Goal: Task Accomplishment & Management: Use online tool/utility

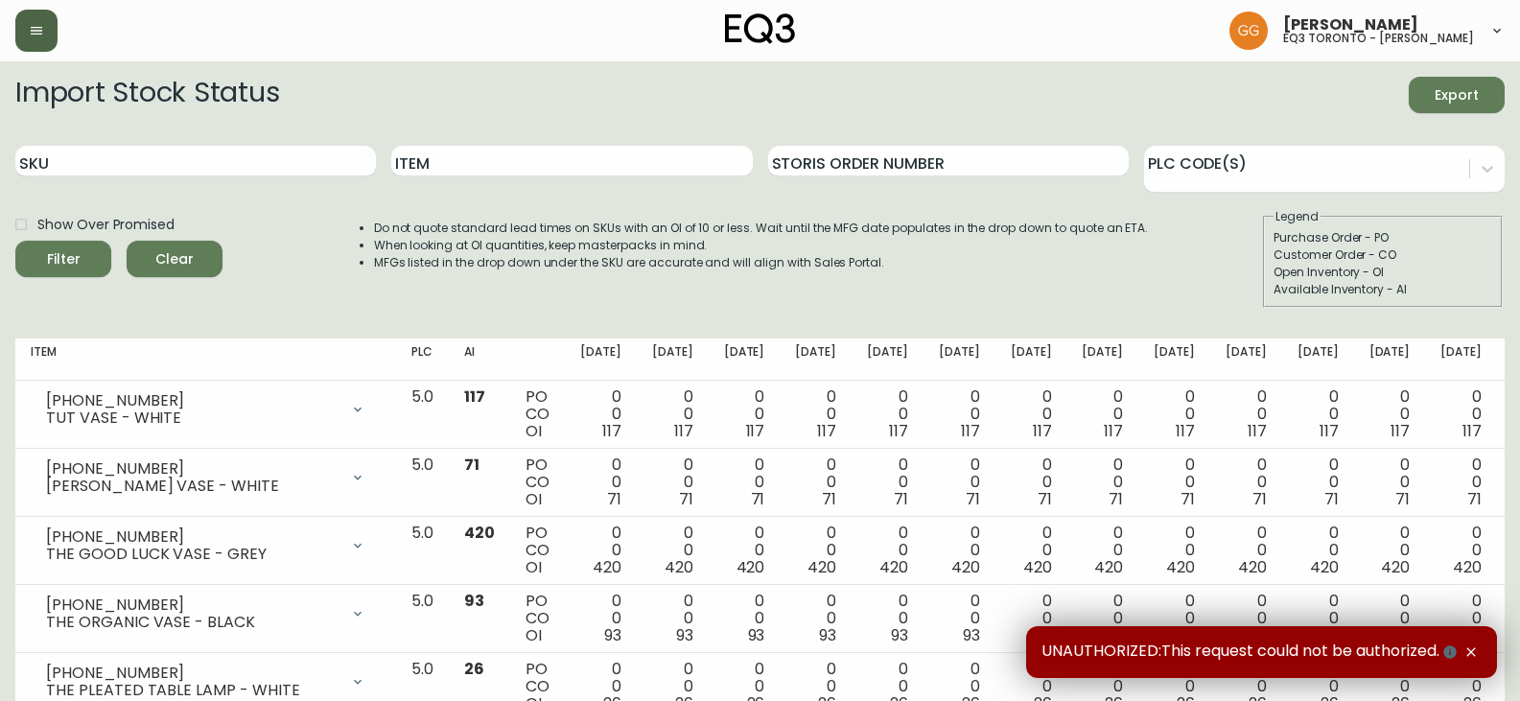
click at [31, 35] on icon "button" at bounding box center [37, 31] width 12 height 8
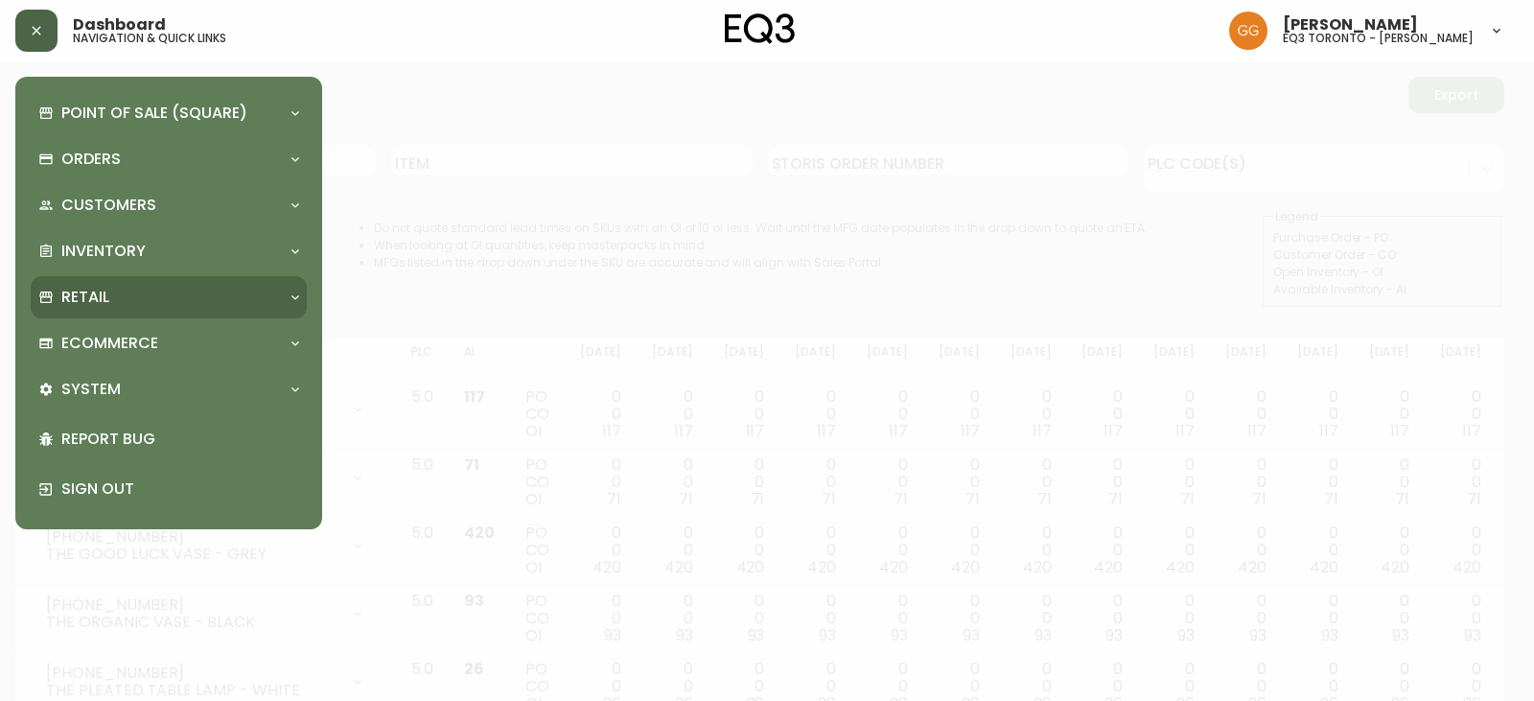
click at [116, 303] on div "Retail" at bounding box center [159, 297] width 242 height 21
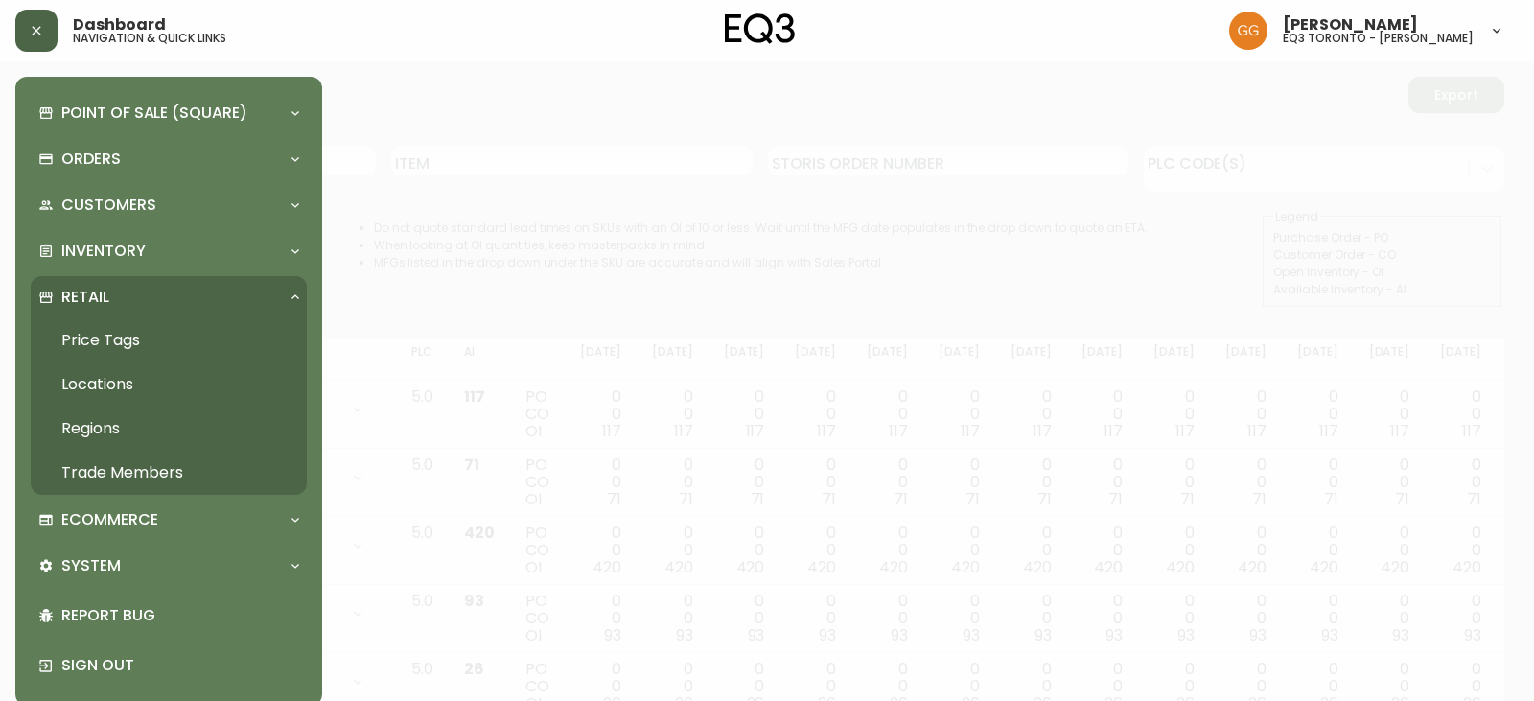
click at [134, 332] on link "Price Tags" at bounding box center [169, 340] width 276 height 44
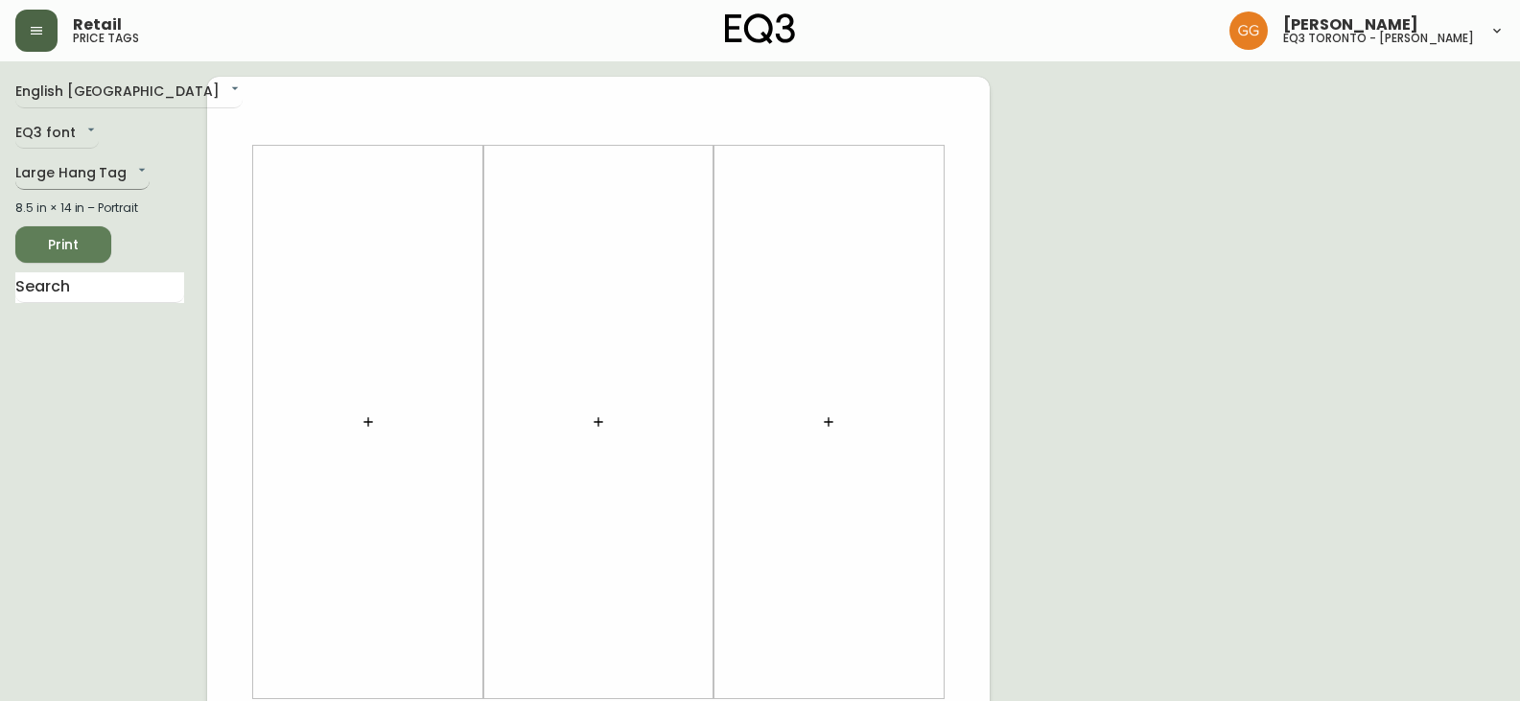
click at [96, 170] on body "Retail price tags [PERSON_NAME] eq3 [GEOGRAPHIC_DATA] - [PERSON_NAME] English C…" at bounding box center [760, 683] width 1520 height 1366
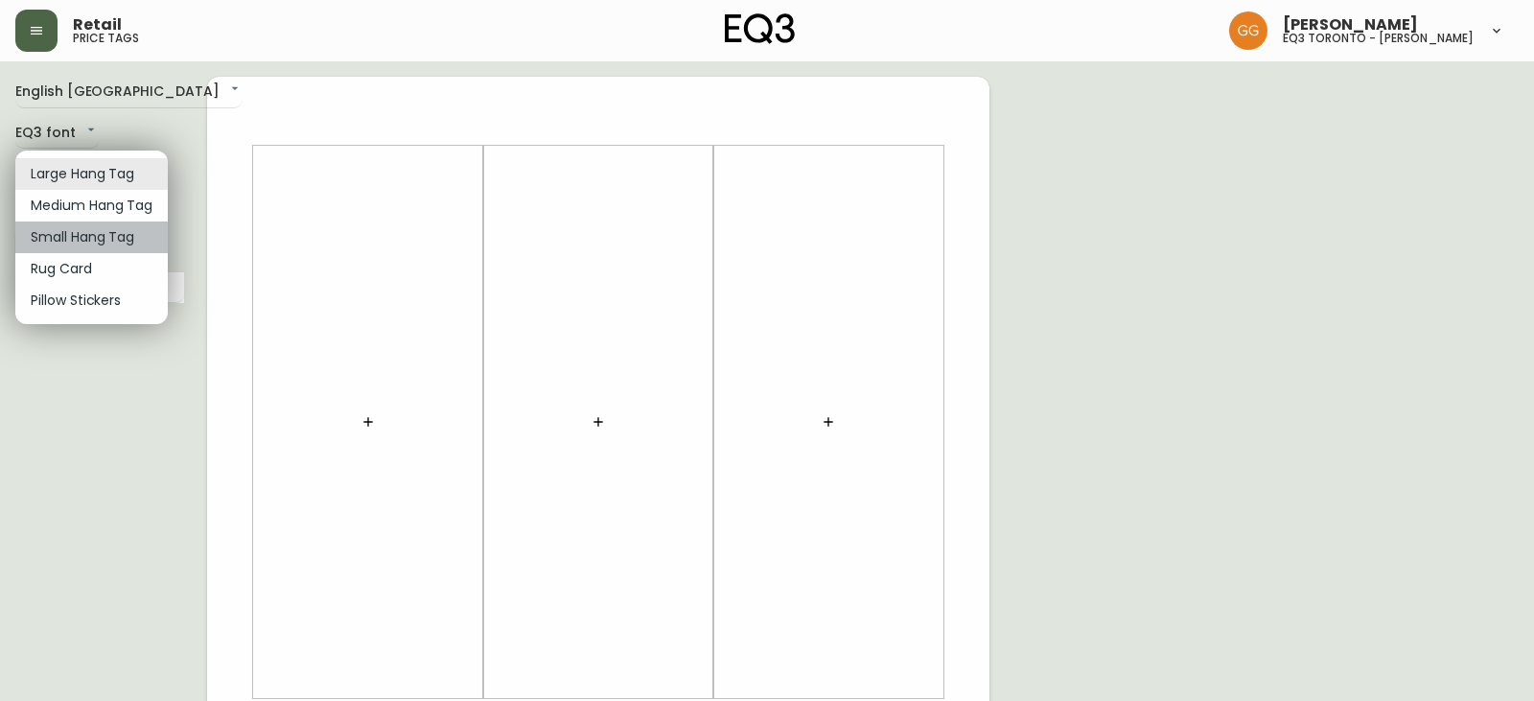
click at [82, 235] on li "Small Hang Tag" at bounding box center [91, 238] width 152 height 32
type input "small"
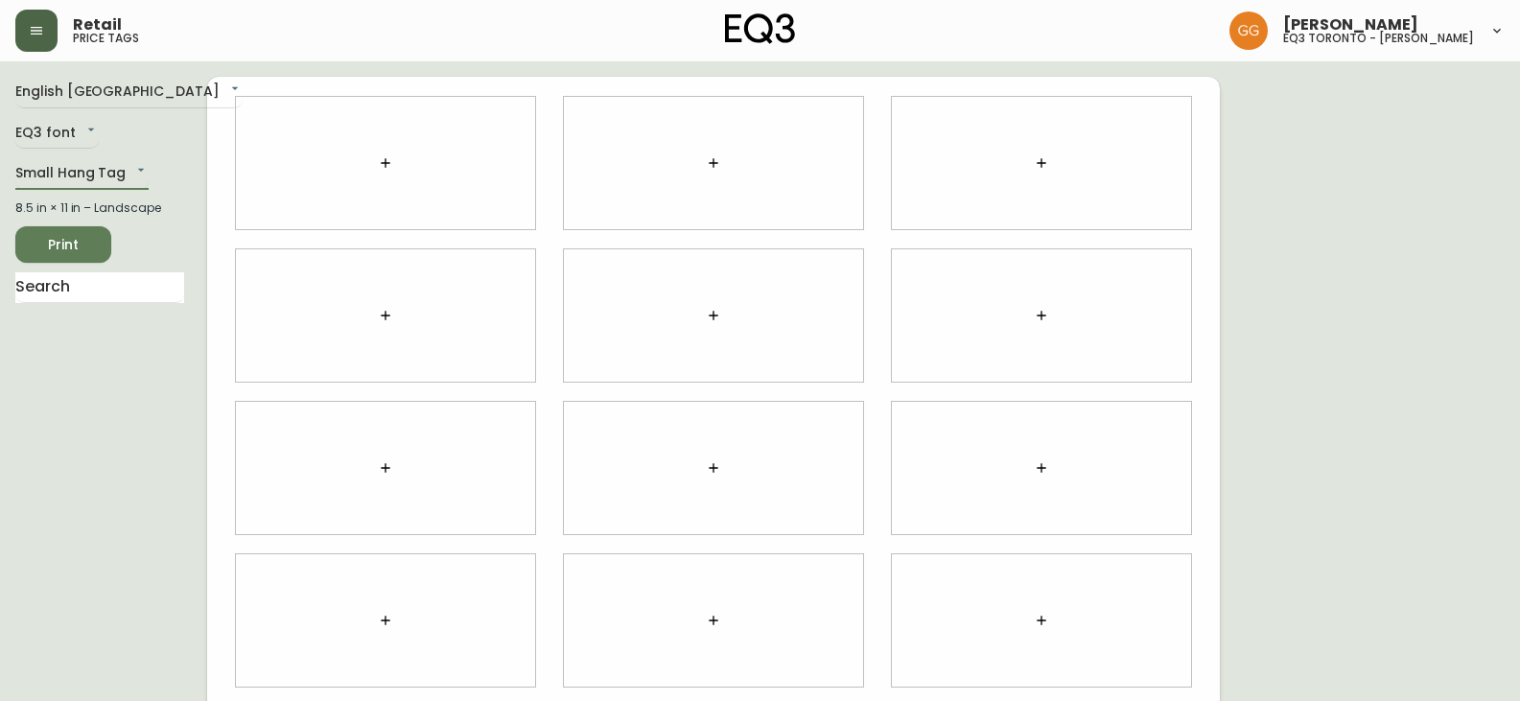
click at [442, 150] on div at bounding box center [385, 163] width 299 height 132
click at [362, 162] on div at bounding box center [385, 163] width 299 height 132
click at [400, 168] on button "button" at bounding box center [385, 163] width 38 height 38
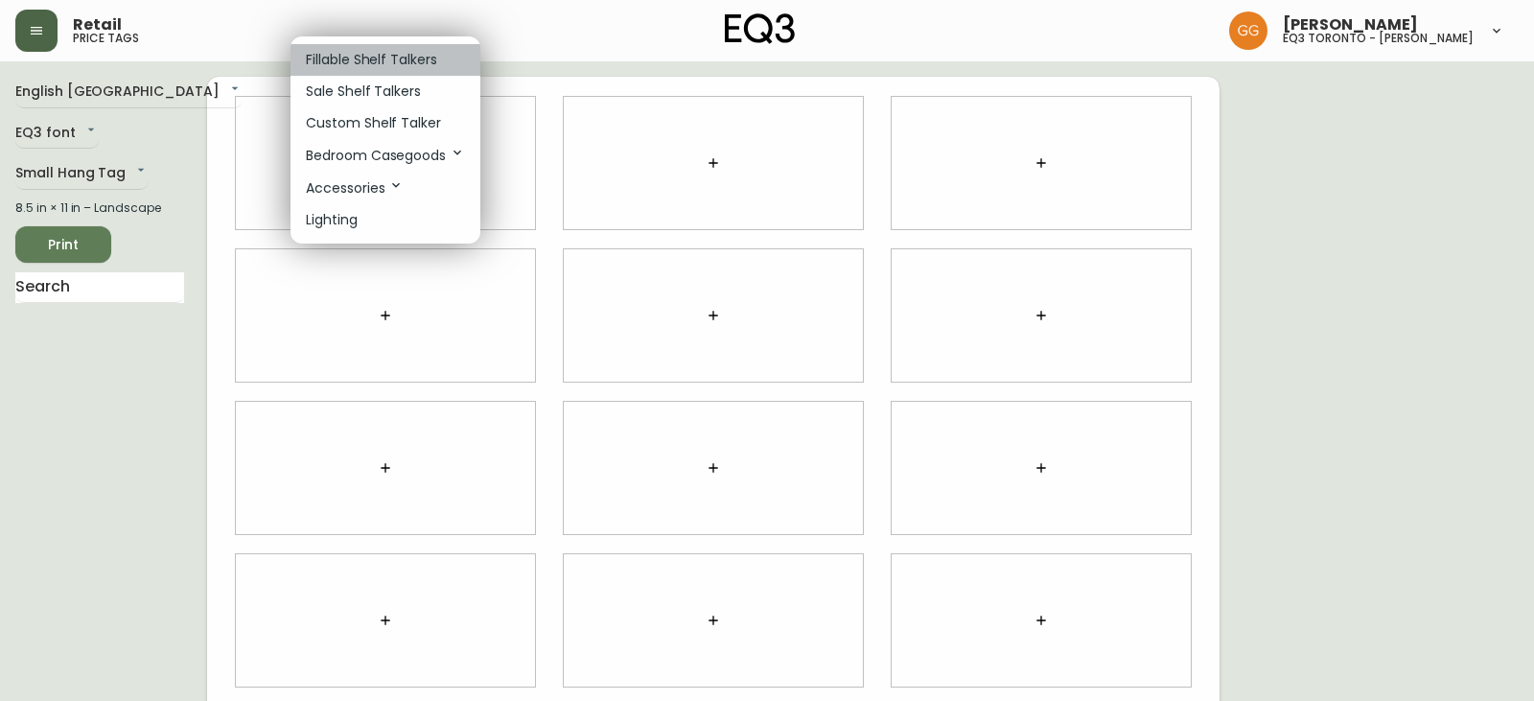
click at [339, 58] on p "Fillable Shelf Talkers" at bounding box center [371, 60] width 131 height 20
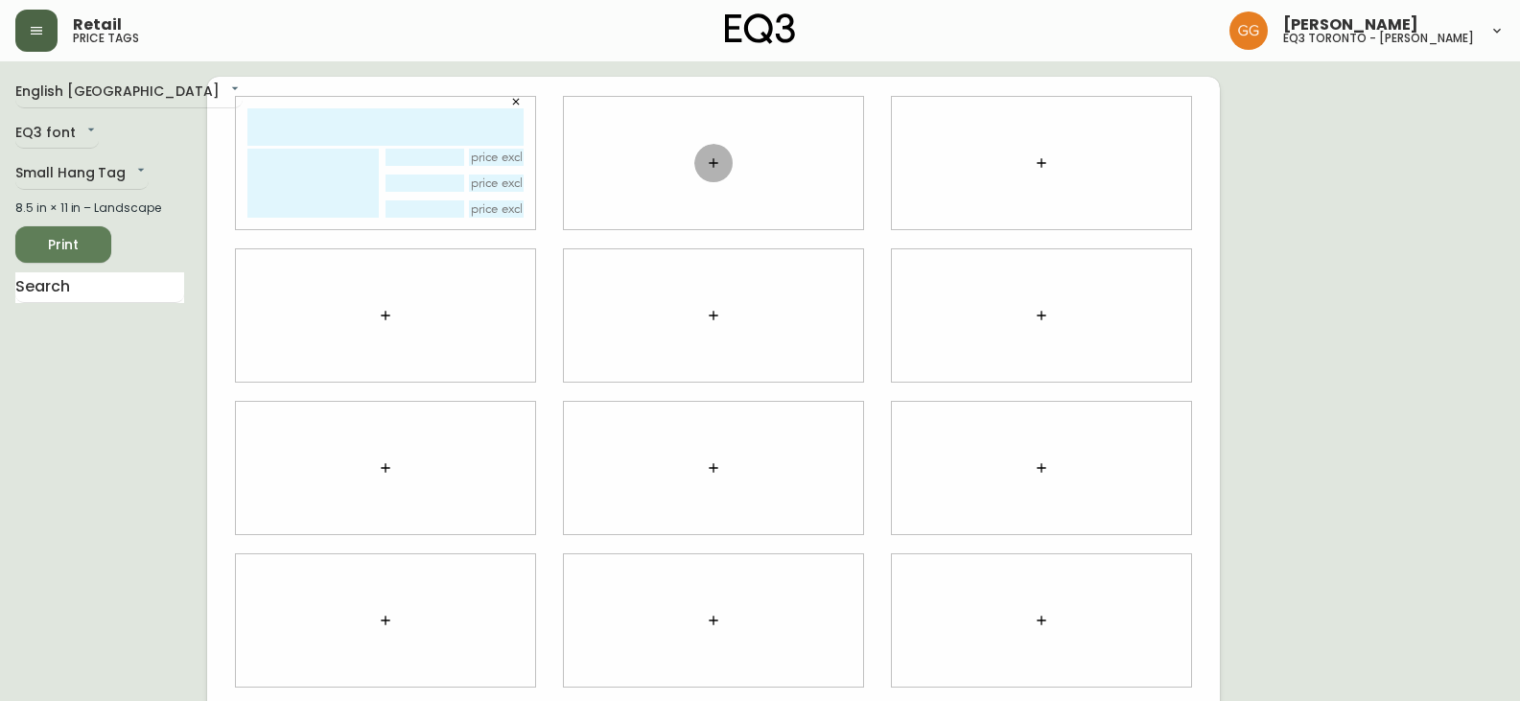
click at [722, 172] on button "button" at bounding box center [713, 163] width 38 height 38
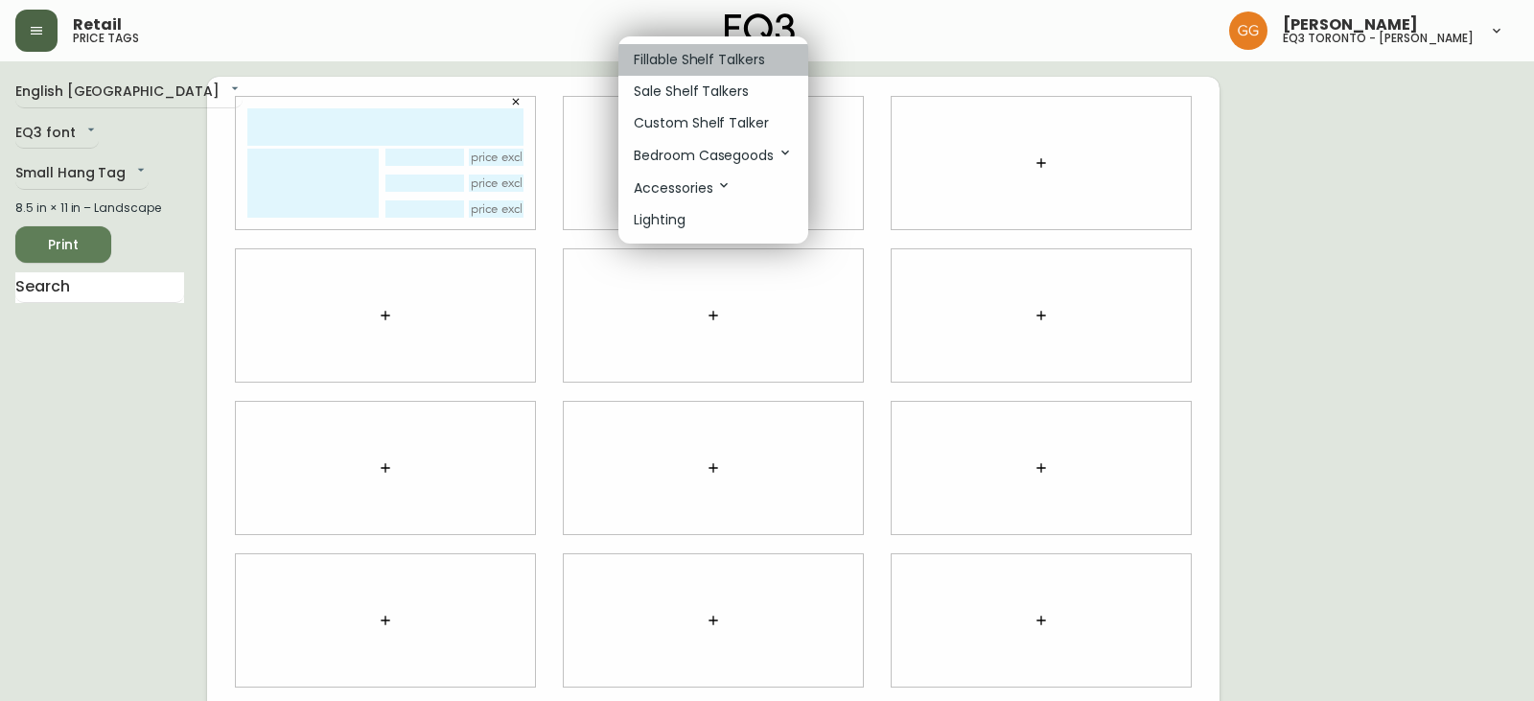
click at [689, 51] on p "Fillable Shelf Talkers" at bounding box center [699, 60] width 131 height 20
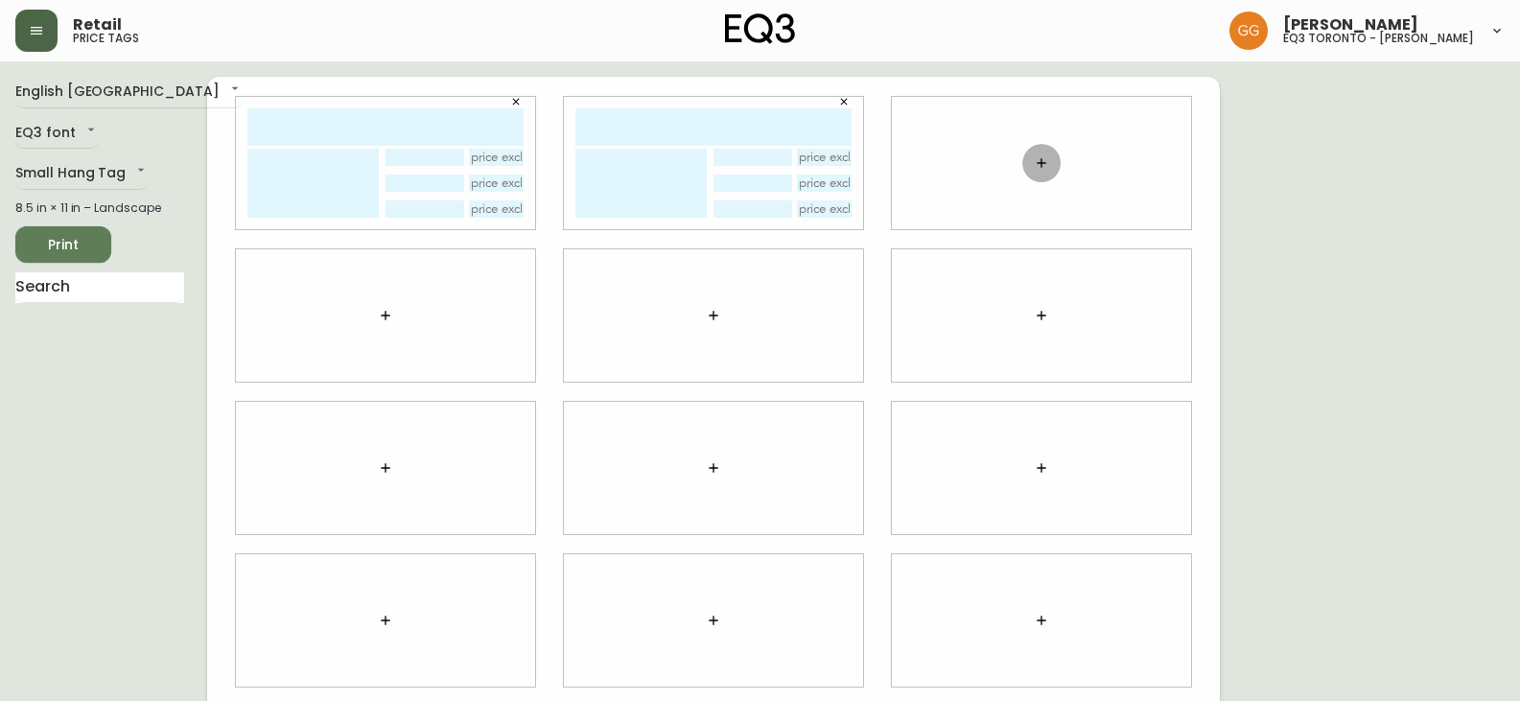
click at [1043, 166] on icon "button" at bounding box center [1041, 162] width 15 height 15
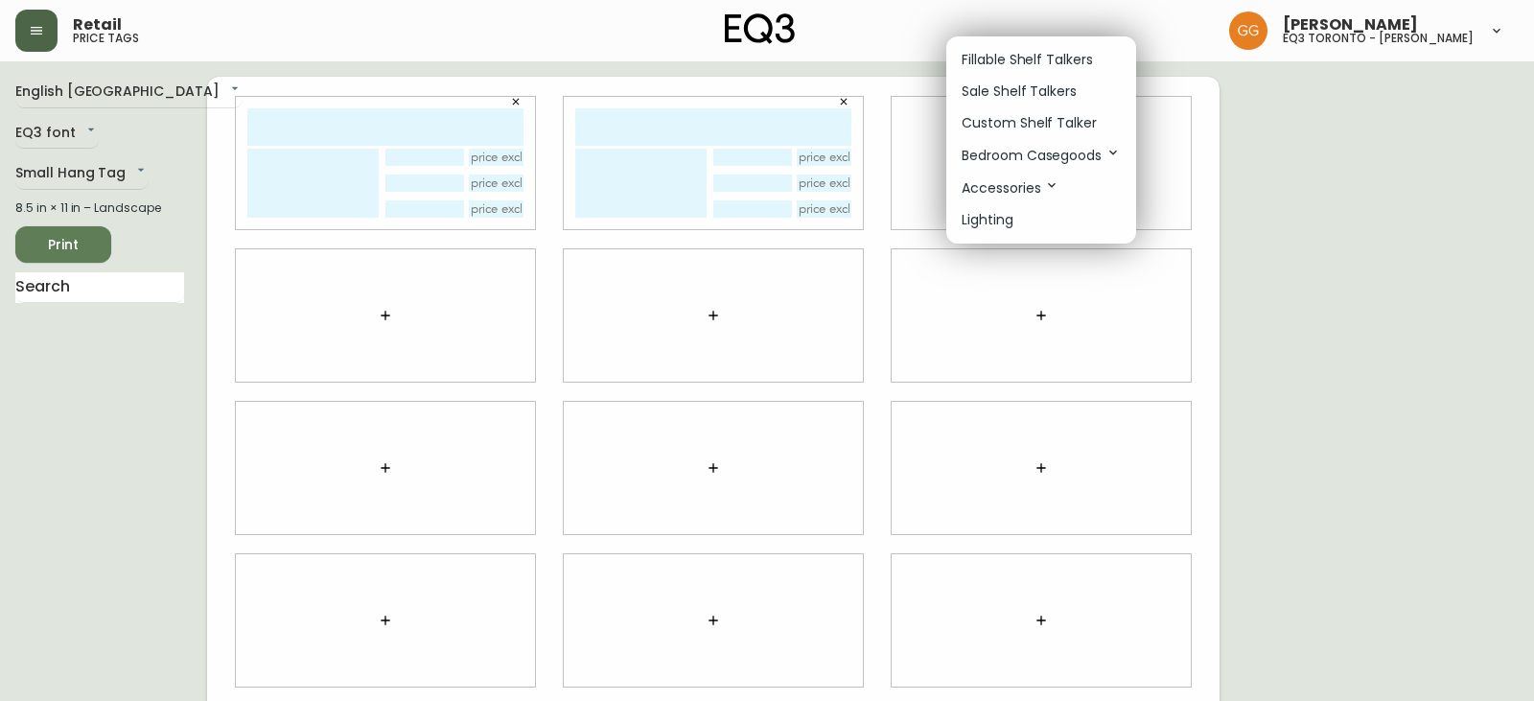
click at [994, 53] on p "Fillable Shelf Talkers" at bounding box center [1027, 60] width 131 height 20
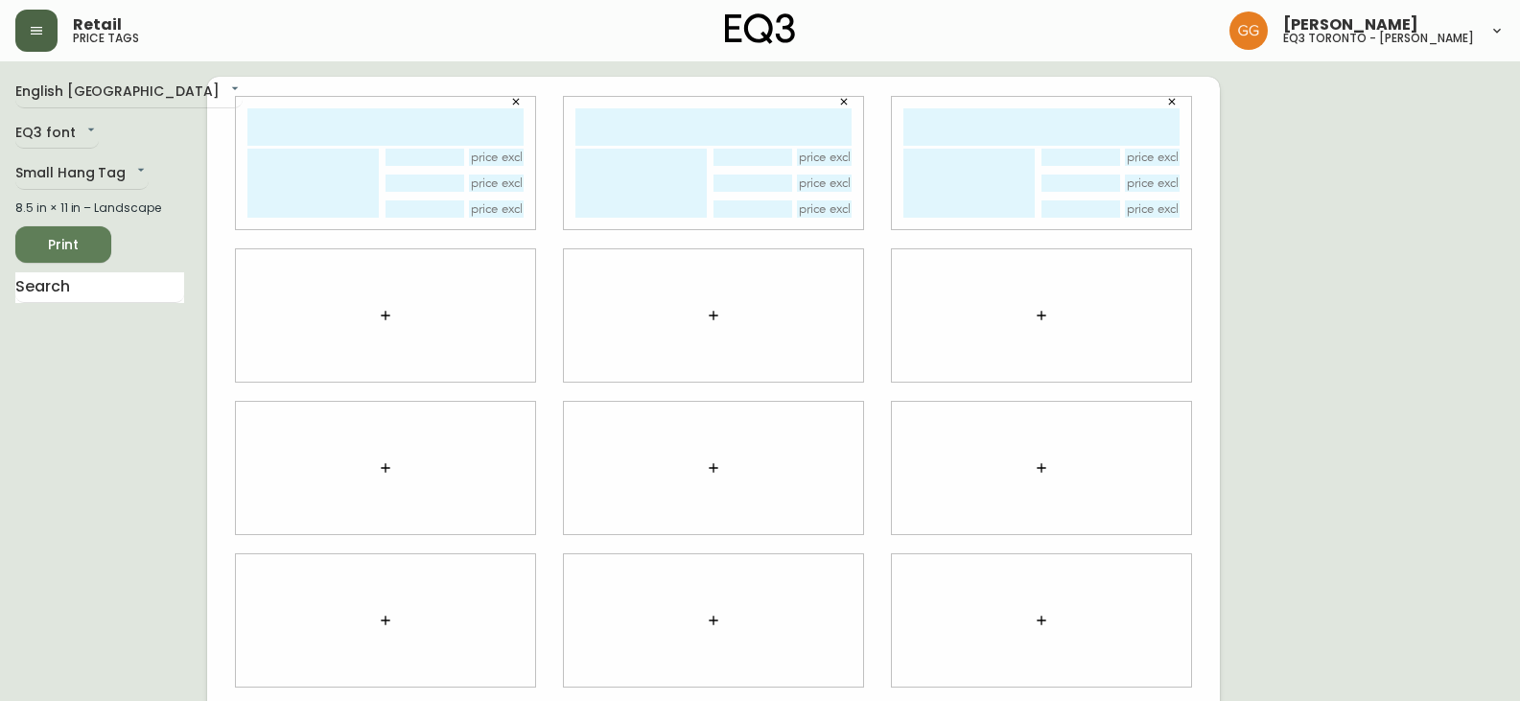
click at [301, 139] on input "text" at bounding box center [385, 126] width 276 height 37
type input "[PERSON_NAME] bs tbl"
click at [617, 129] on input "text" at bounding box center [713, 126] width 276 height 37
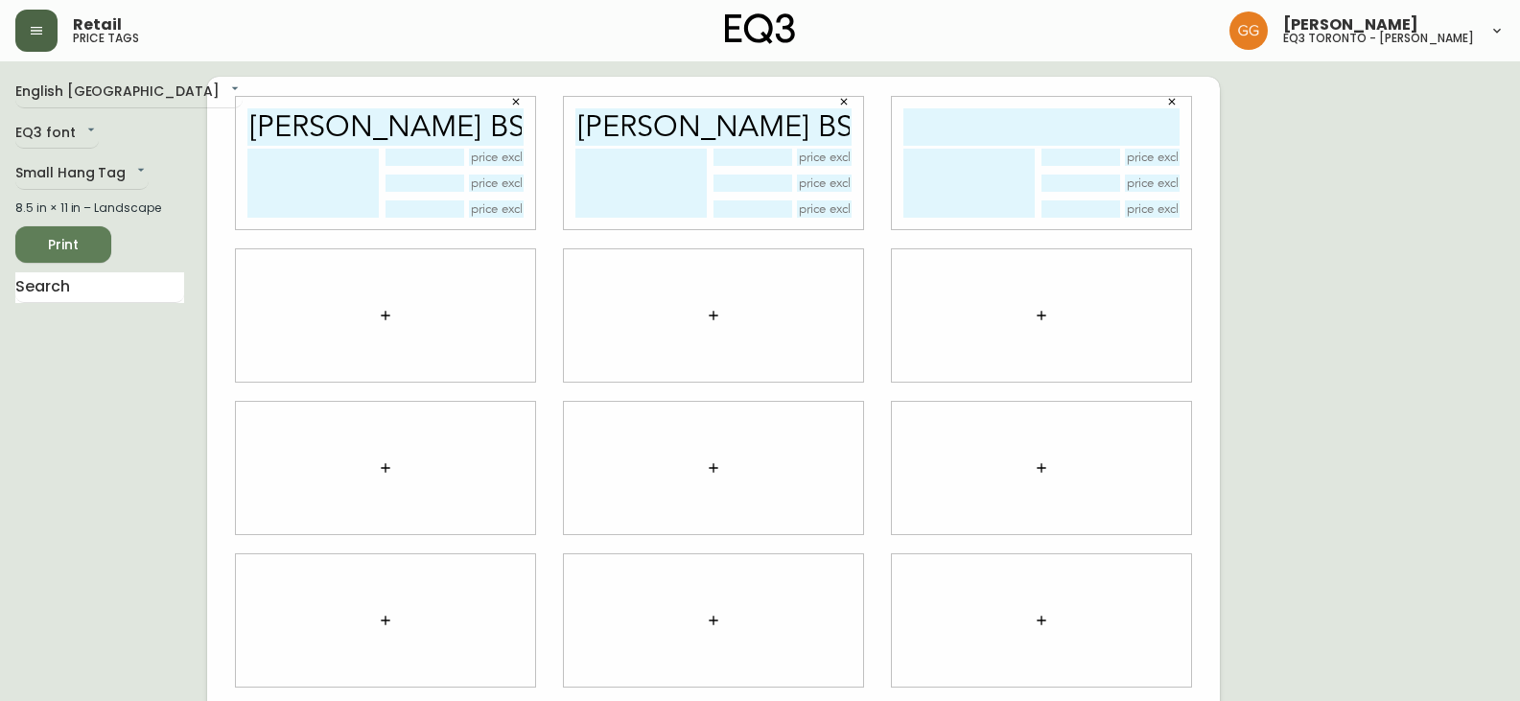
type input "[PERSON_NAME] bs tbl"
click at [1009, 125] on input "text" at bounding box center [1041, 126] width 276 height 37
type input "[PERSON_NAME] bs tbl"
click at [330, 190] on textarea at bounding box center [312, 183] width 131 height 69
type textarea "m"
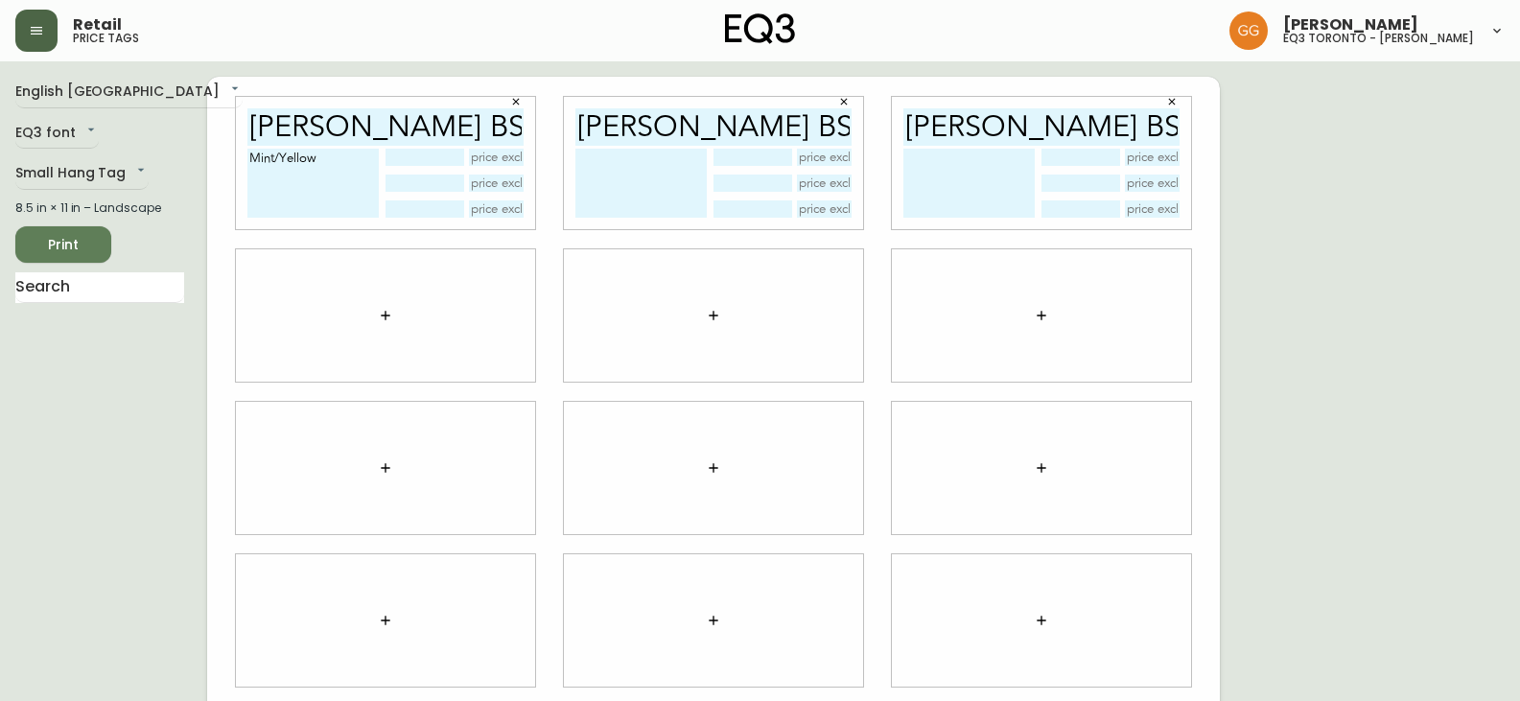
type textarea "Mint/Yellow"
click at [655, 167] on textarea at bounding box center [640, 183] width 131 height 69
type textarea "m"
type textarea "M"
type textarea "b"
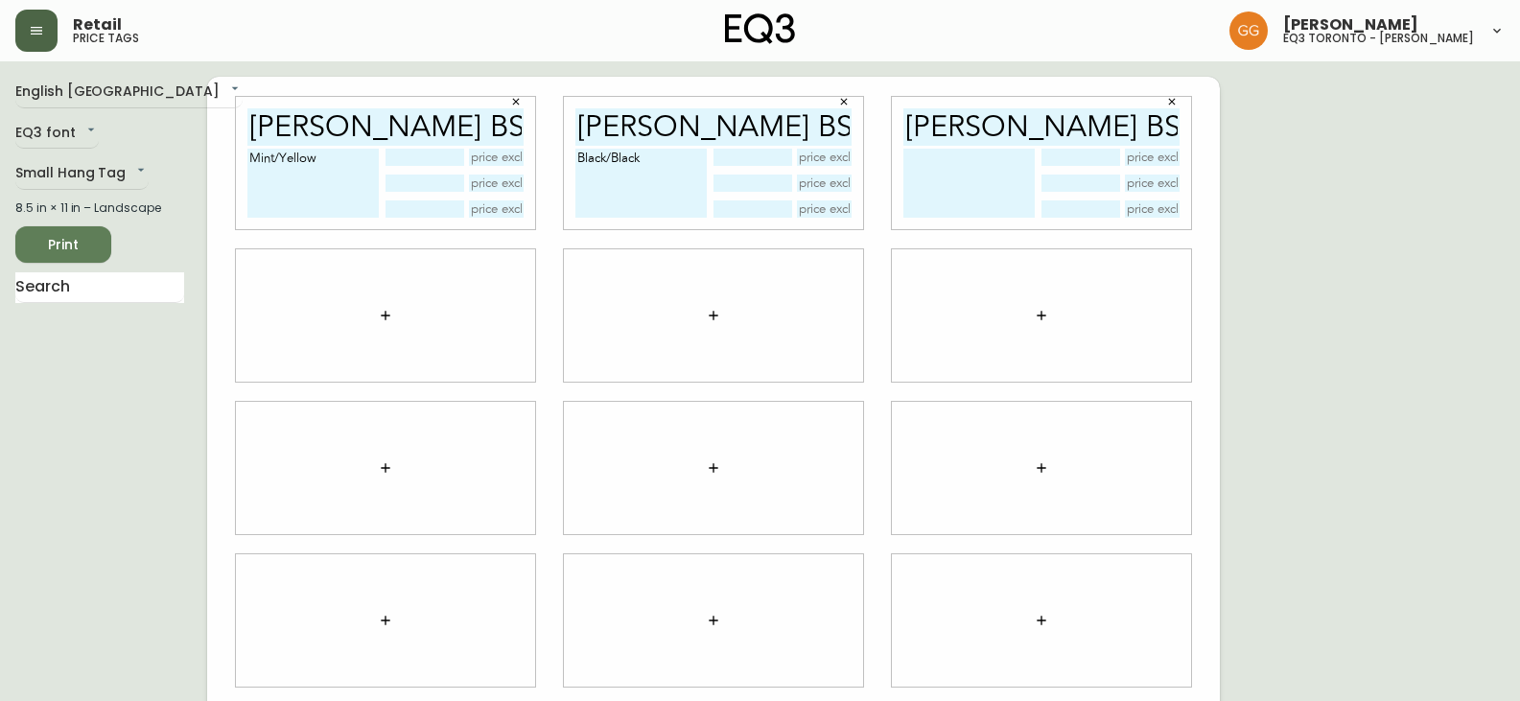
type textarea "Black/Black"
drag, startPoint x: 1012, startPoint y: 192, endPoint x: 1014, endPoint y: 175, distance: 17.4
click at [1012, 191] on textarea at bounding box center [968, 183] width 131 height 69
type textarea "Red/Black Blue"
drag, startPoint x: 519, startPoint y: 103, endPoint x: 560, endPoint y: 90, distance: 43.1
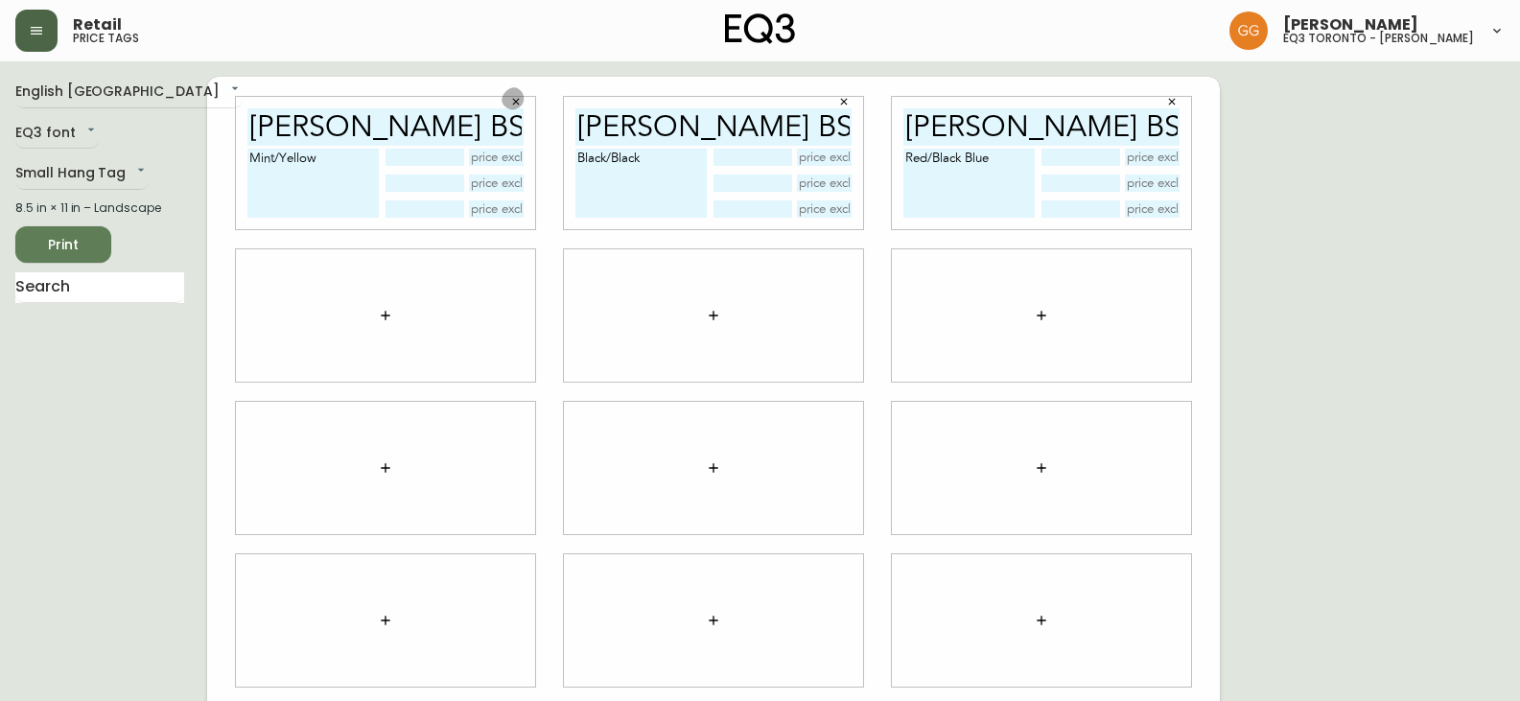
click at [520, 104] on icon "button" at bounding box center [516, 102] width 12 height 12
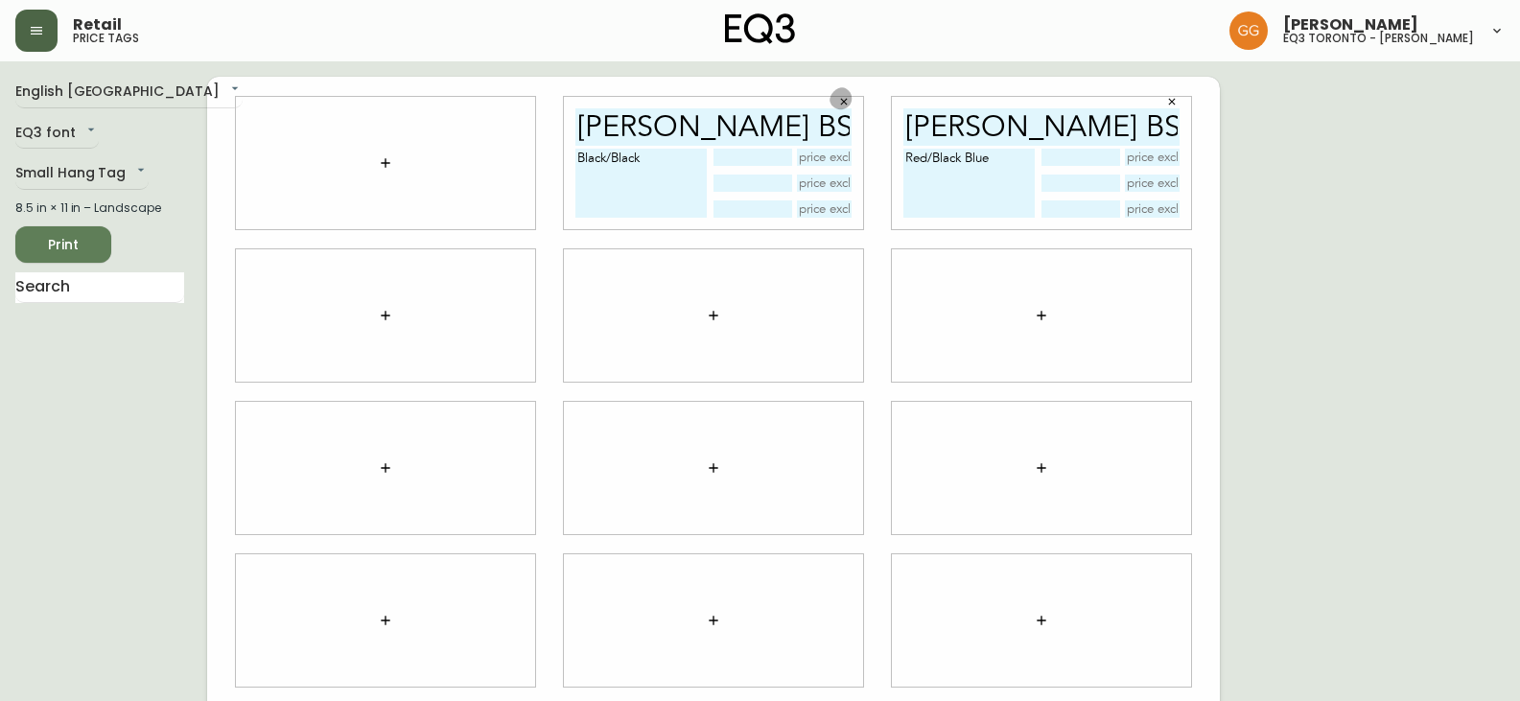
click at [848, 101] on icon "button" at bounding box center [844, 102] width 12 height 12
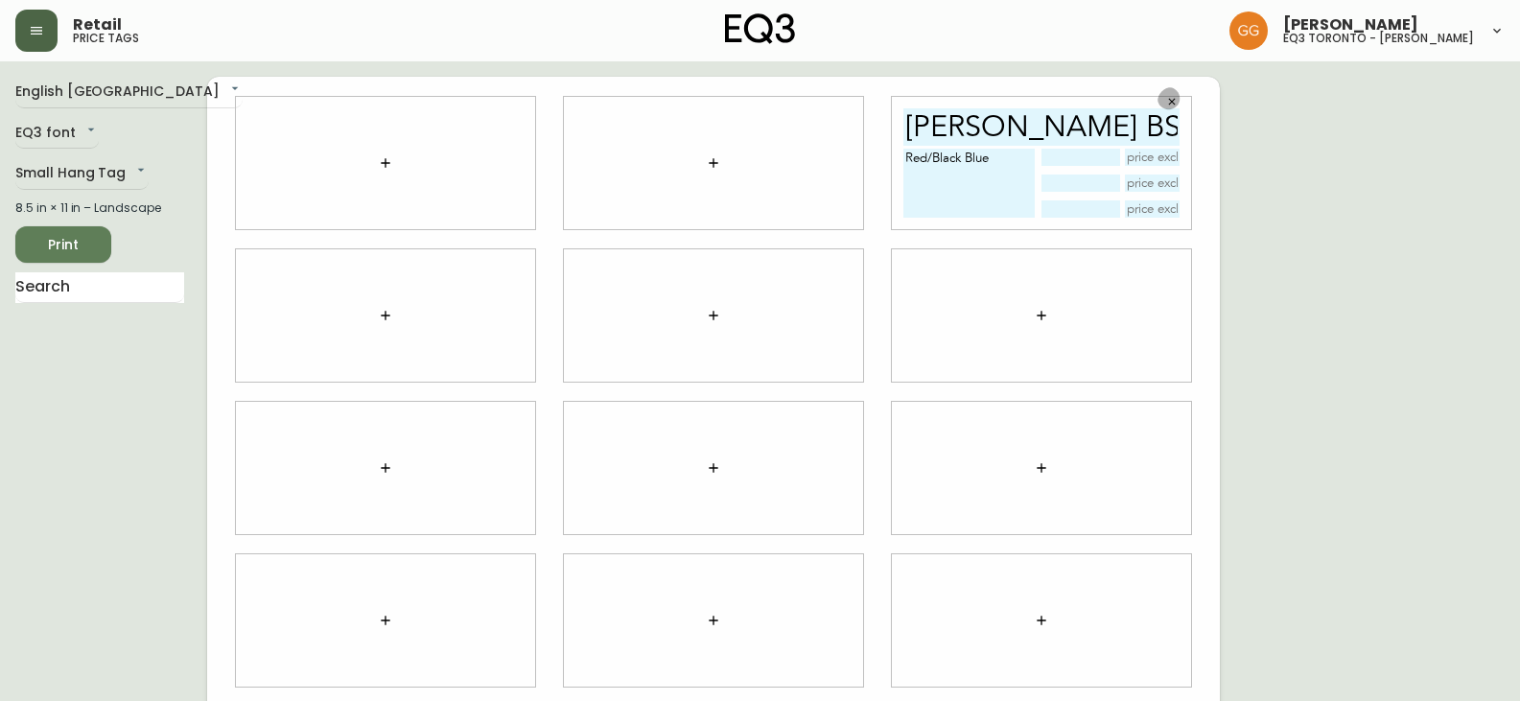
click at [1173, 98] on icon "button" at bounding box center [1172, 102] width 12 height 12
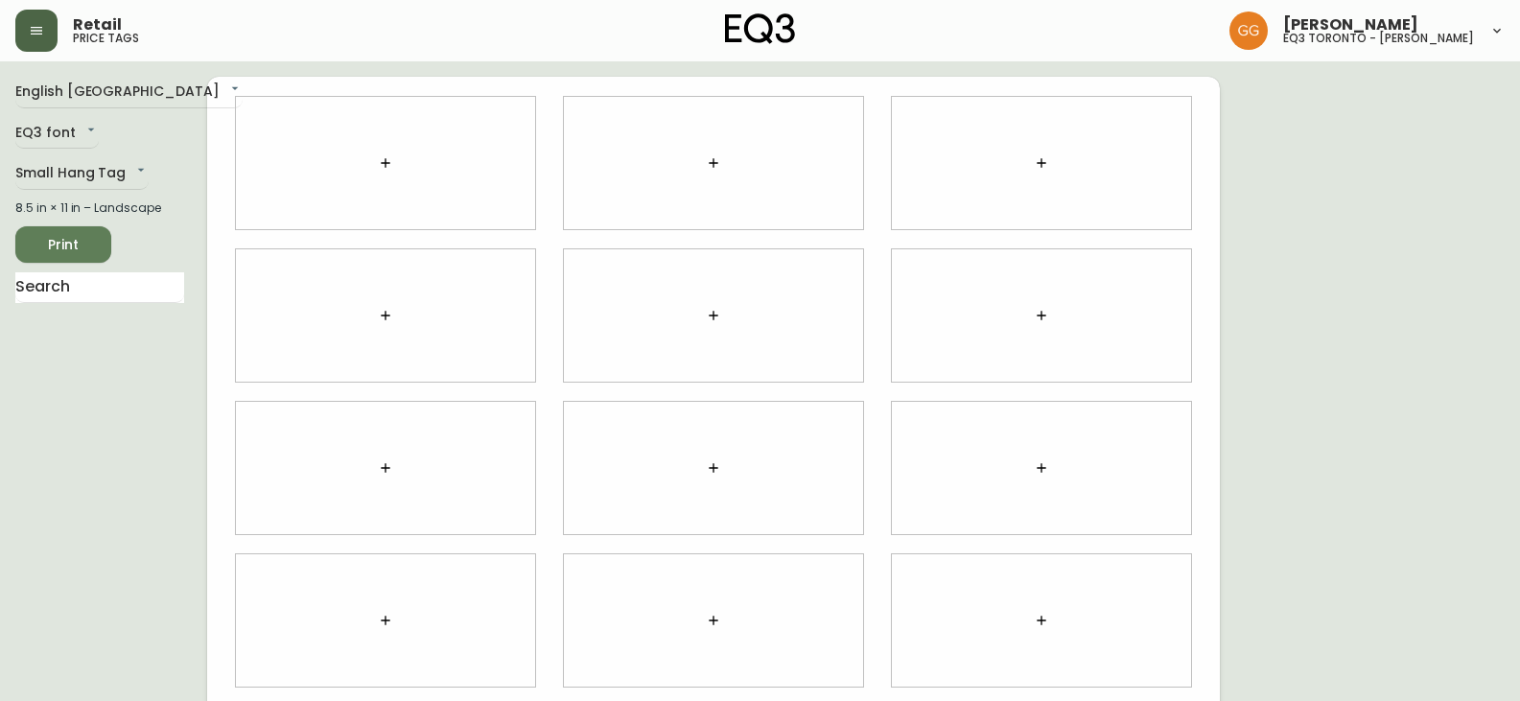
click at [399, 162] on button "button" at bounding box center [385, 163] width 38 height 38
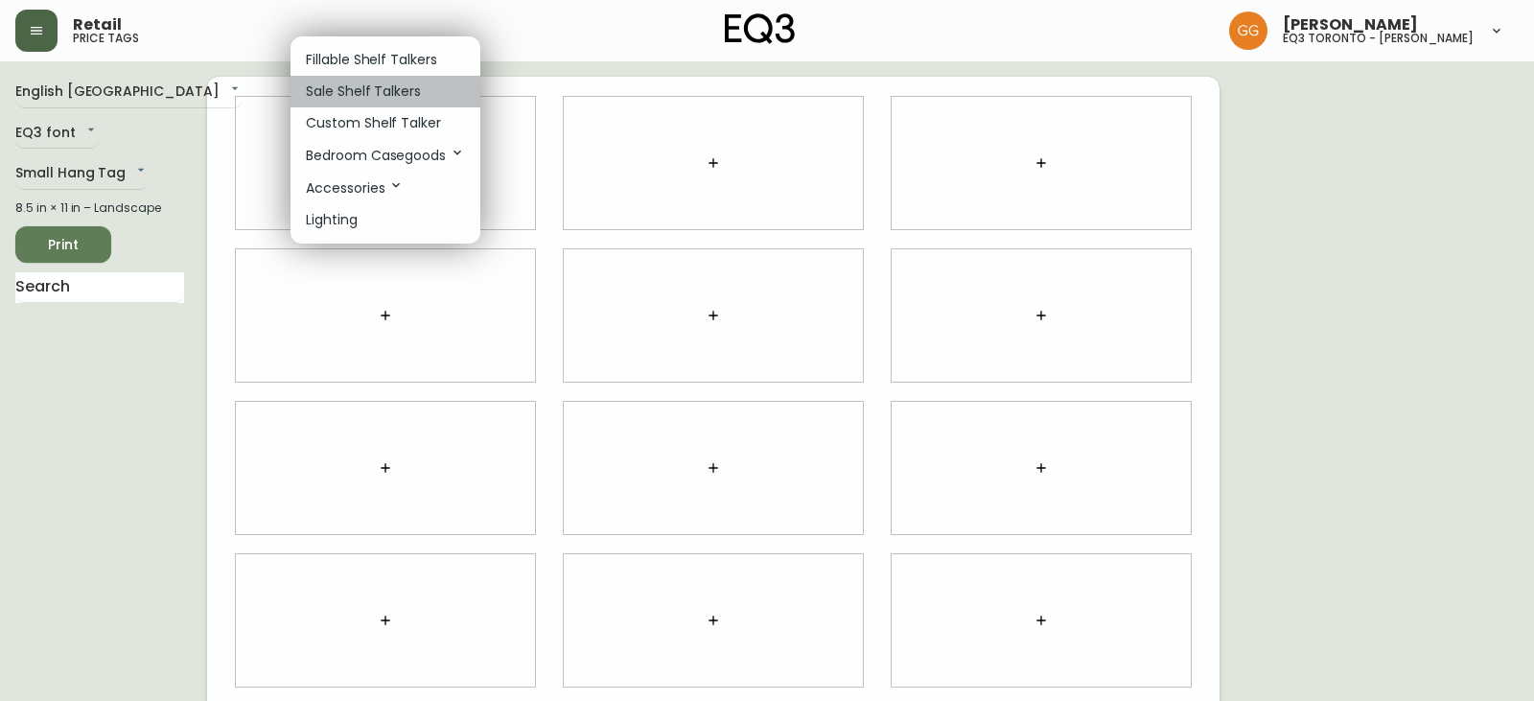
drag, startPoint x: 373, startPoint y: 85, endPoint x: 627, endPoint y: 136, distance: 259.2
click at [377, 86] on p "Sale Shelf Talkers" at bounding box center [363, 92] width 115 height 20
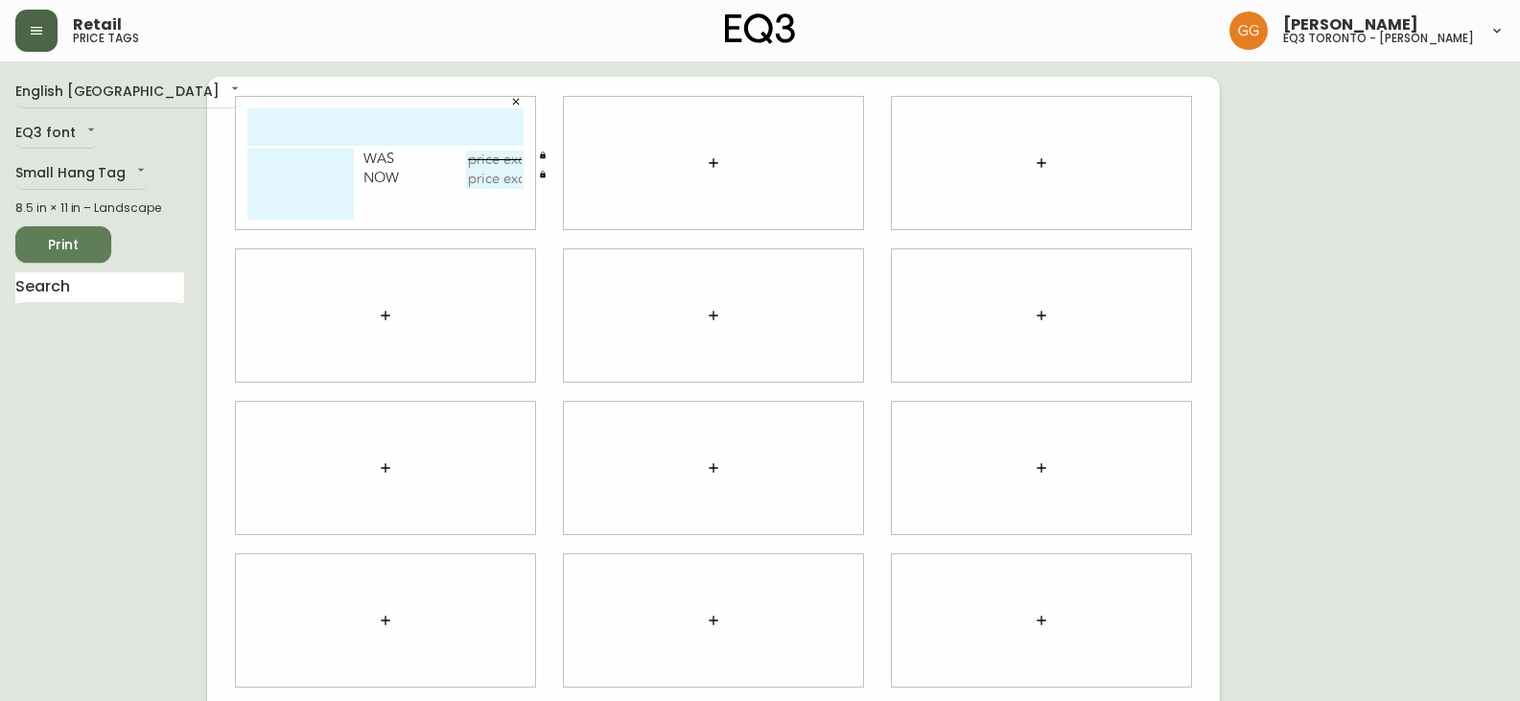
click at [706, 180] on button "button" at bounding box center [713, 163] width 38 height 38
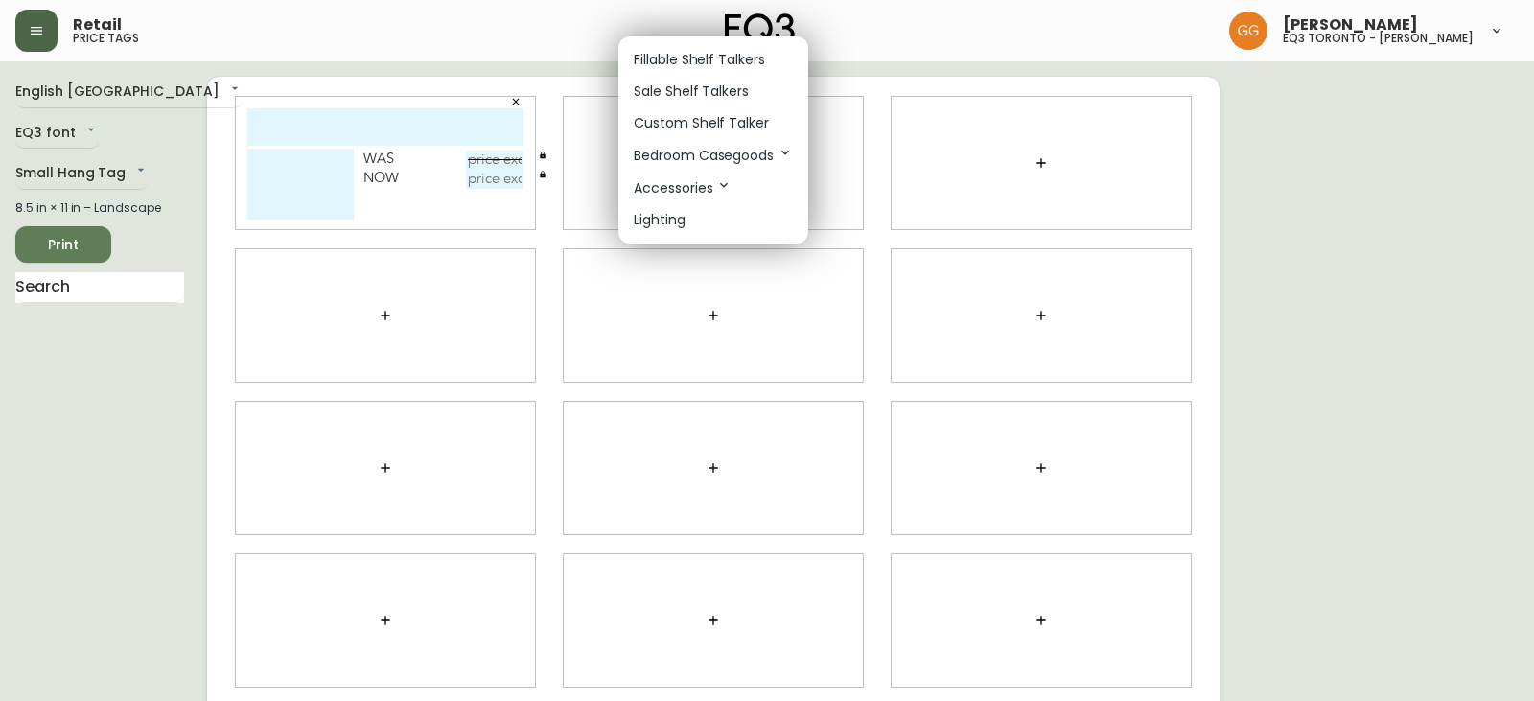
drag, startPoint x: 726, startPoint y: 82, endPoint x: 741, endPoint y: 82, distance: 15.3
click at [728, 82] on p "Sale Shelf Talkers" at bounding box center [691, 92] width 115 height 20
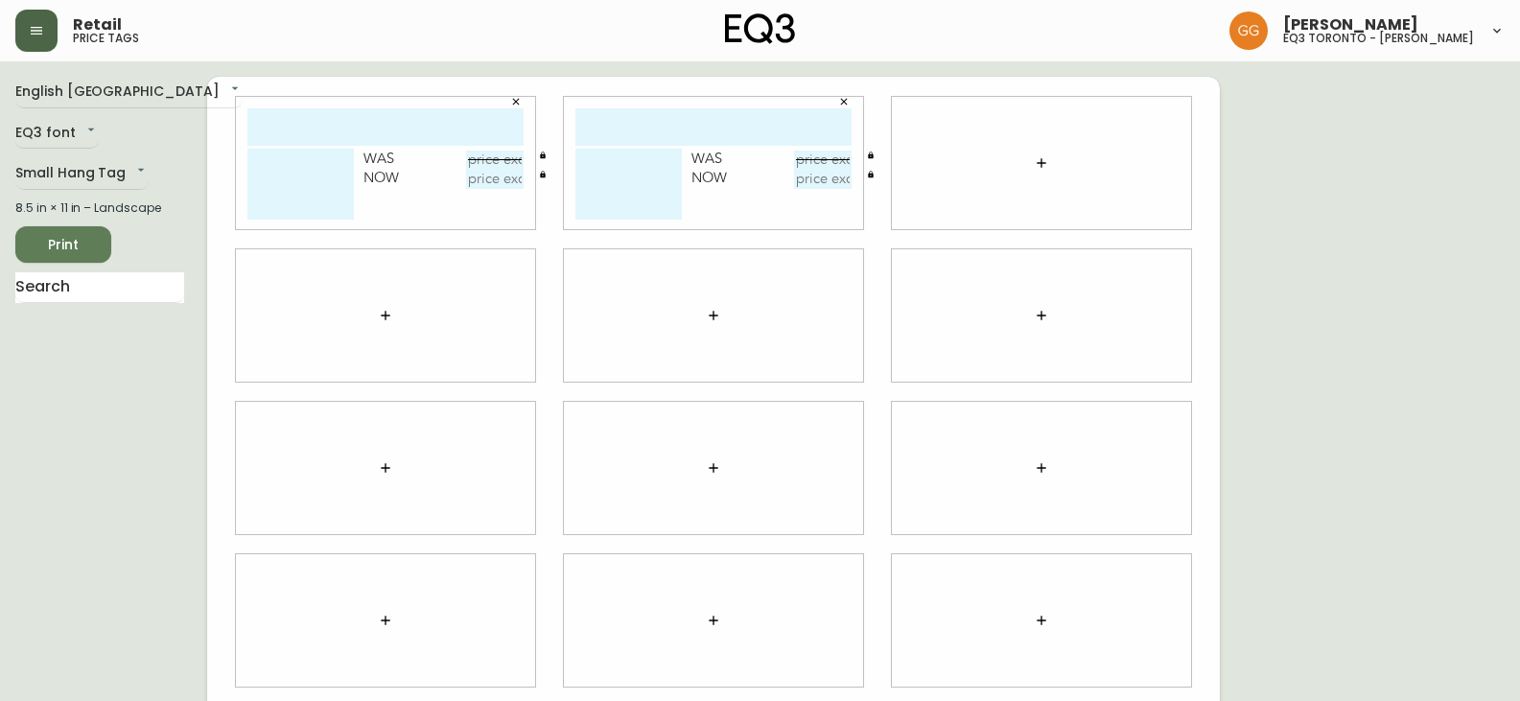
click at [1039, 153] on button "button" at bounding box center [1041, 163] width 38 height 38
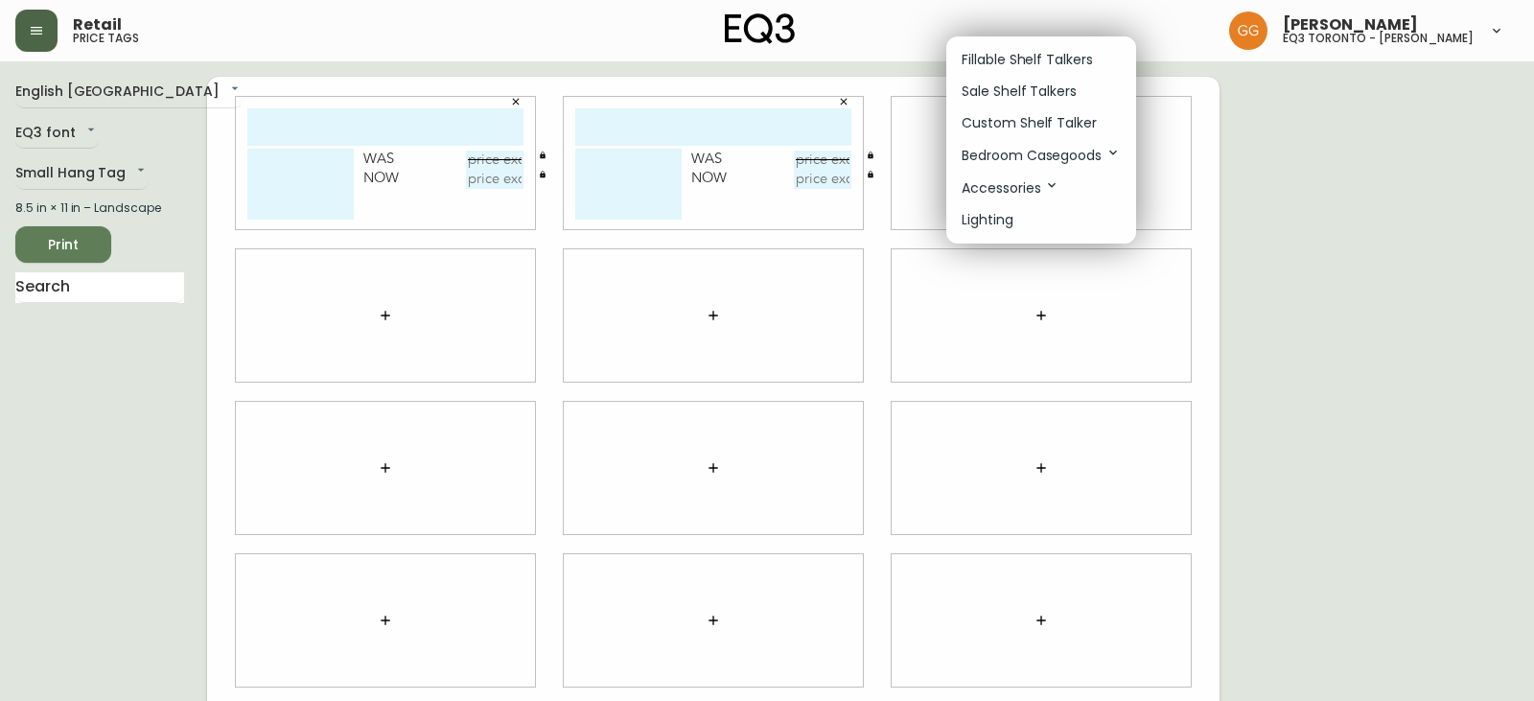
click at [1028, 96] on p "Sale Shelf Talkers" at bounding box center [1019, 92] width 115 height 20
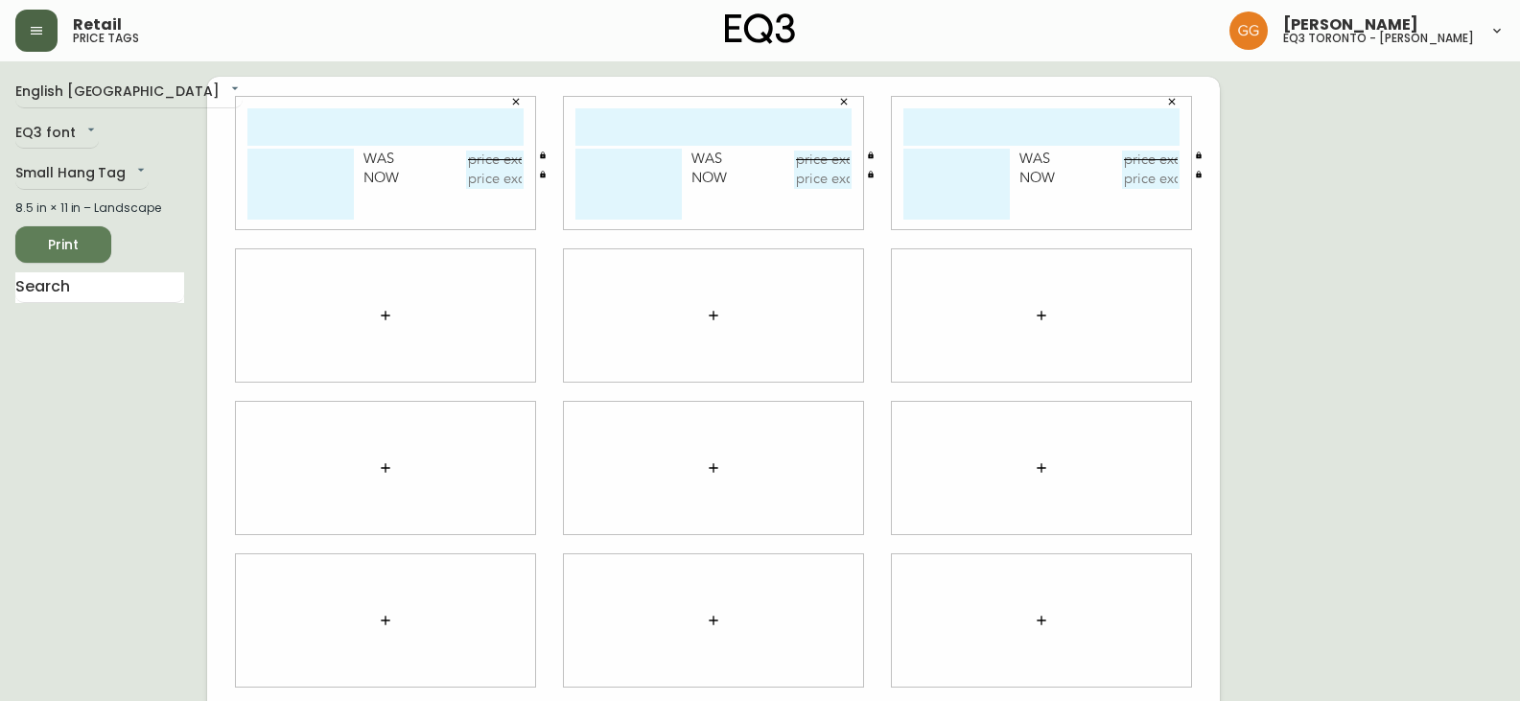
click at [461, 138] on input "text" at bounding box center [385, 126] width 276 height 37
type input "[PERSON_NAME] bs tbl"
click at [592, 115] on input "text" at bounding box center [713, 126] width 276 height 37
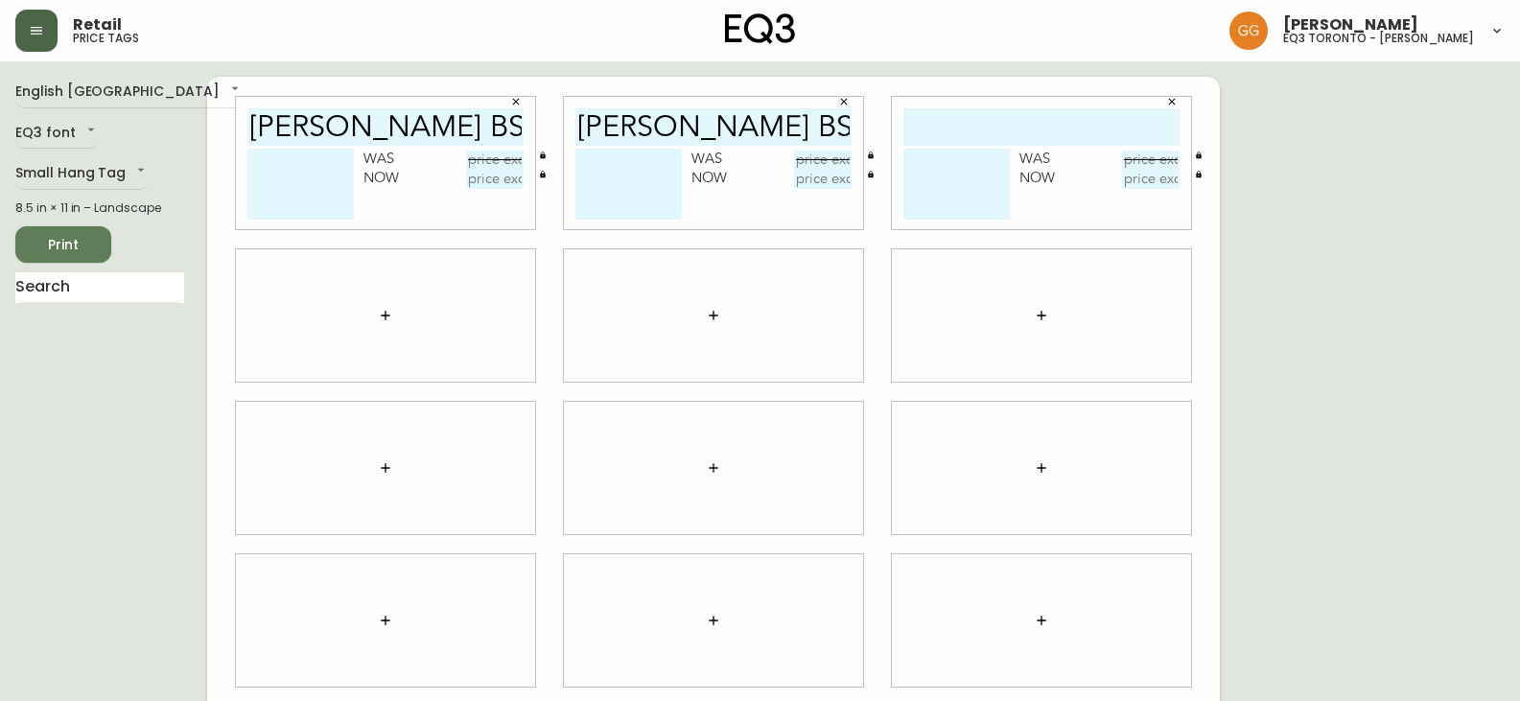
type input "[PERSON_NAME] bs tbl"
click at [991, 117] on input "text" at bounding box center [1041, 126] width 276 height 37
type input "[PERSON_NAME] bs tbl"
drag, startPoint x: 298, startPoint y: 181, endPoint x: 307, endPoint y: 171, distance: 13.6
click at [298, 181] on textarea at bounding box center [300, 184] width 106 height 71
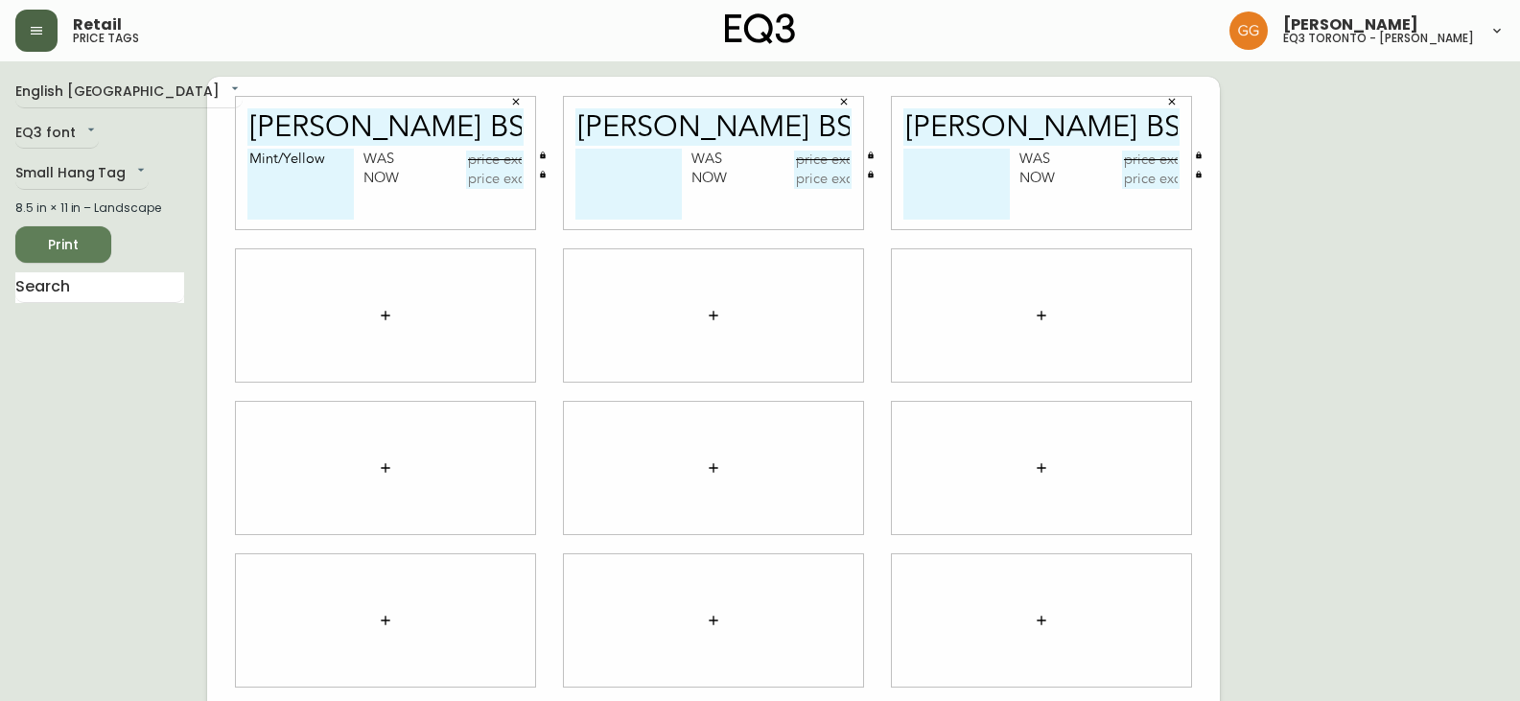
type textarea "Mint/Yellow"
drag, startPoint x: 645, startPoint y: 173, endPoint x: 657, endPoint y: 88, distance: 85.2
click at [645, 171] on textarea at bounding box center [628, 184] width 106 height 71
type textarea "Black/Black"
click at [958, 177] on textarea at bounding box center [956, 184] width 106 height 71
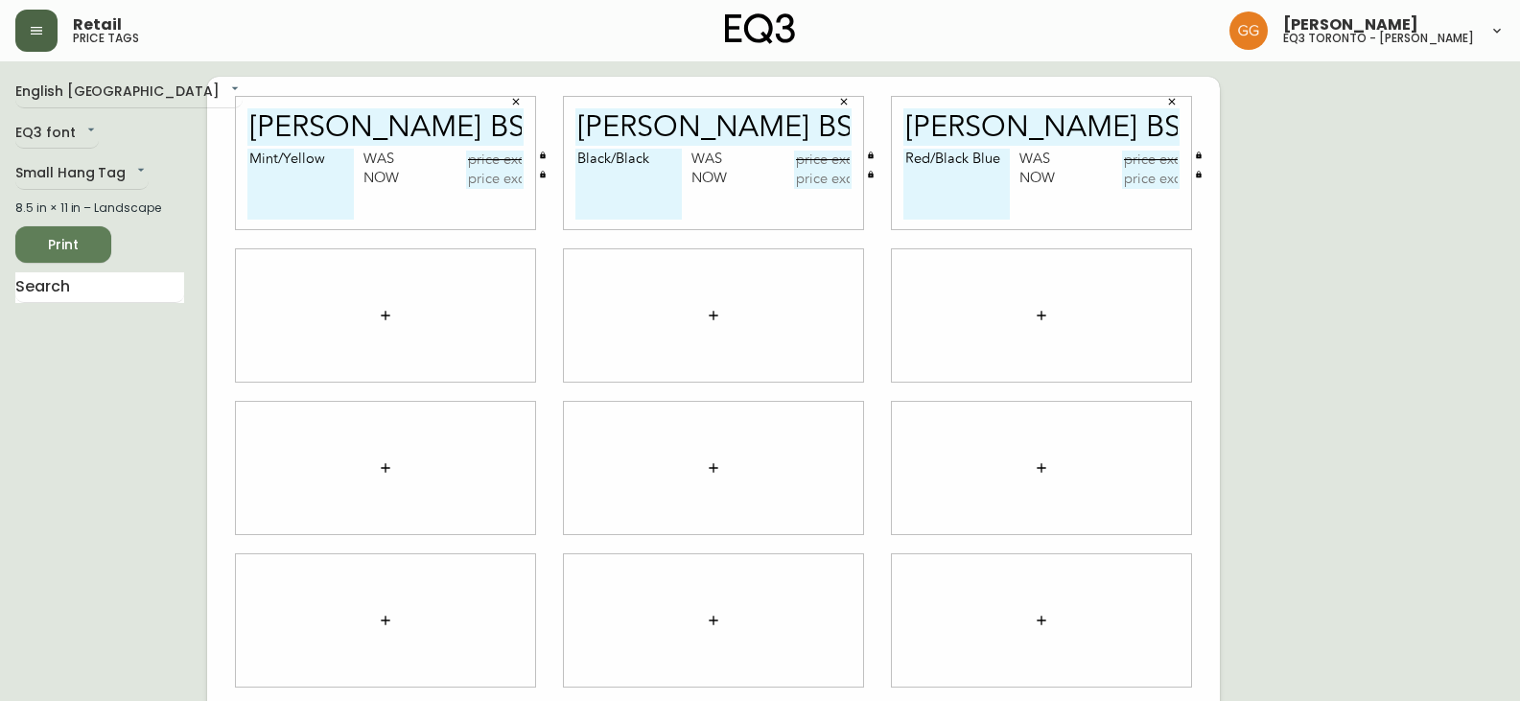
type textarea "Red/Black Blue"
click at [499, 161] on input "text" at bounding box center [495, 160] width 58 height 19
type input "$7"
type input "$781.25"
click at [497, 171] on input "text" at bounding box center [495, 179] width 58 height 19
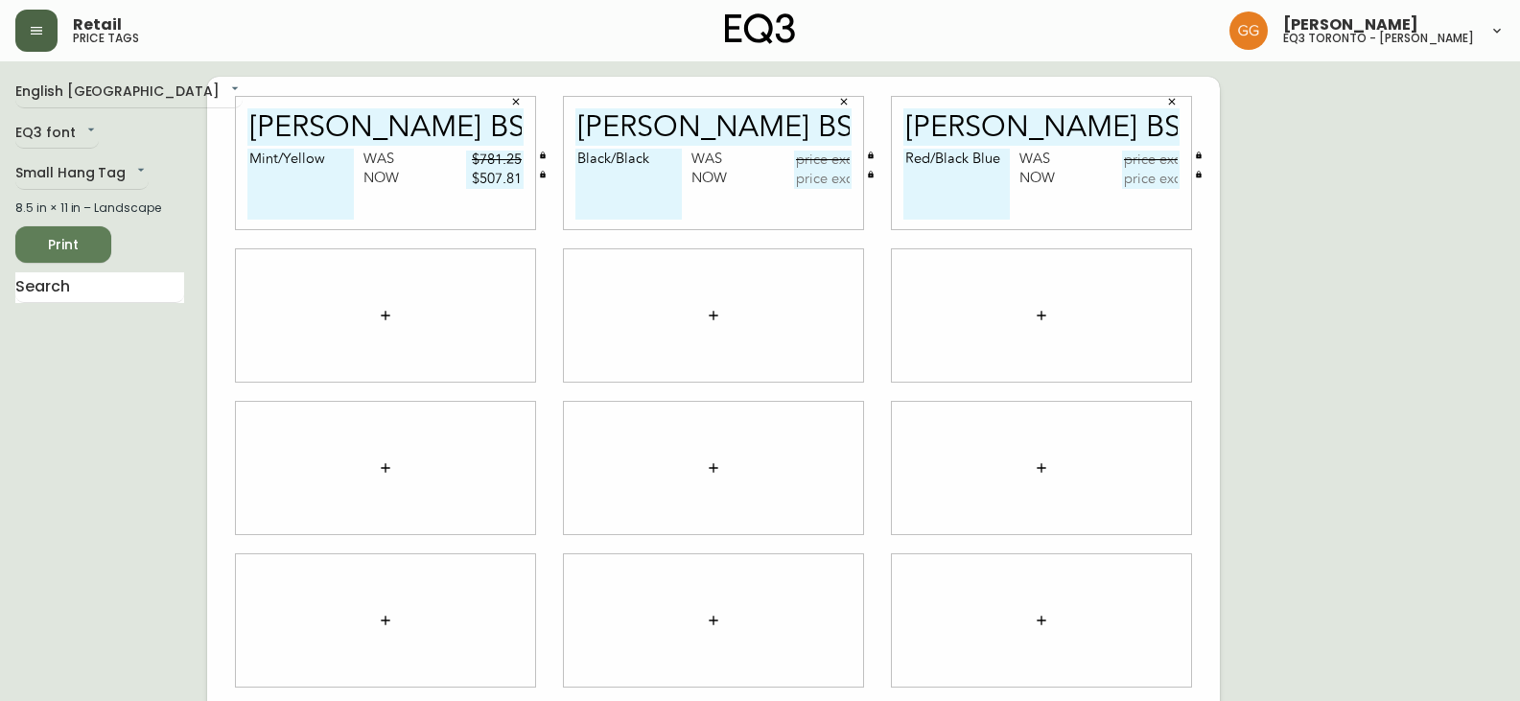
type input "$507.81"
click at [710, 197] on div "Black/Black Was Now" at bounding box center [713, 189] width 276 height 81
click at [830, 155] on input "text" at bounding box center [823, 160] width 58 height 19
type input "$348"
click at [830, 181] on input "text" at bounding box center [823, 179] width 58 height 19
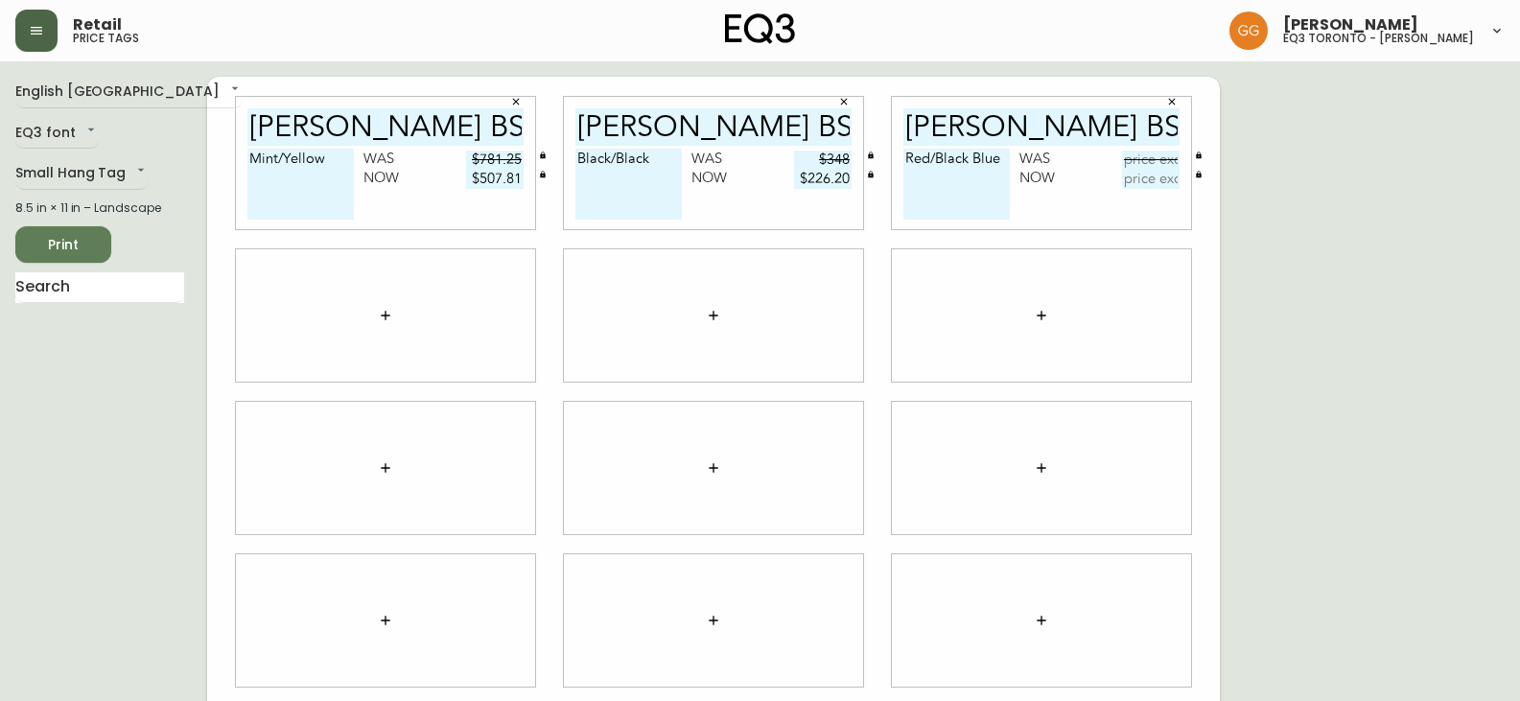
type input "$226.20"
click at [1156, 152] on input "text" at bounding box center [1151, 160] width 58 height 19
type input "$781.25"
click at [1168, 185] on input "text" at bounding box center [1151, 179] width 58 height 19
type input "$507.81"
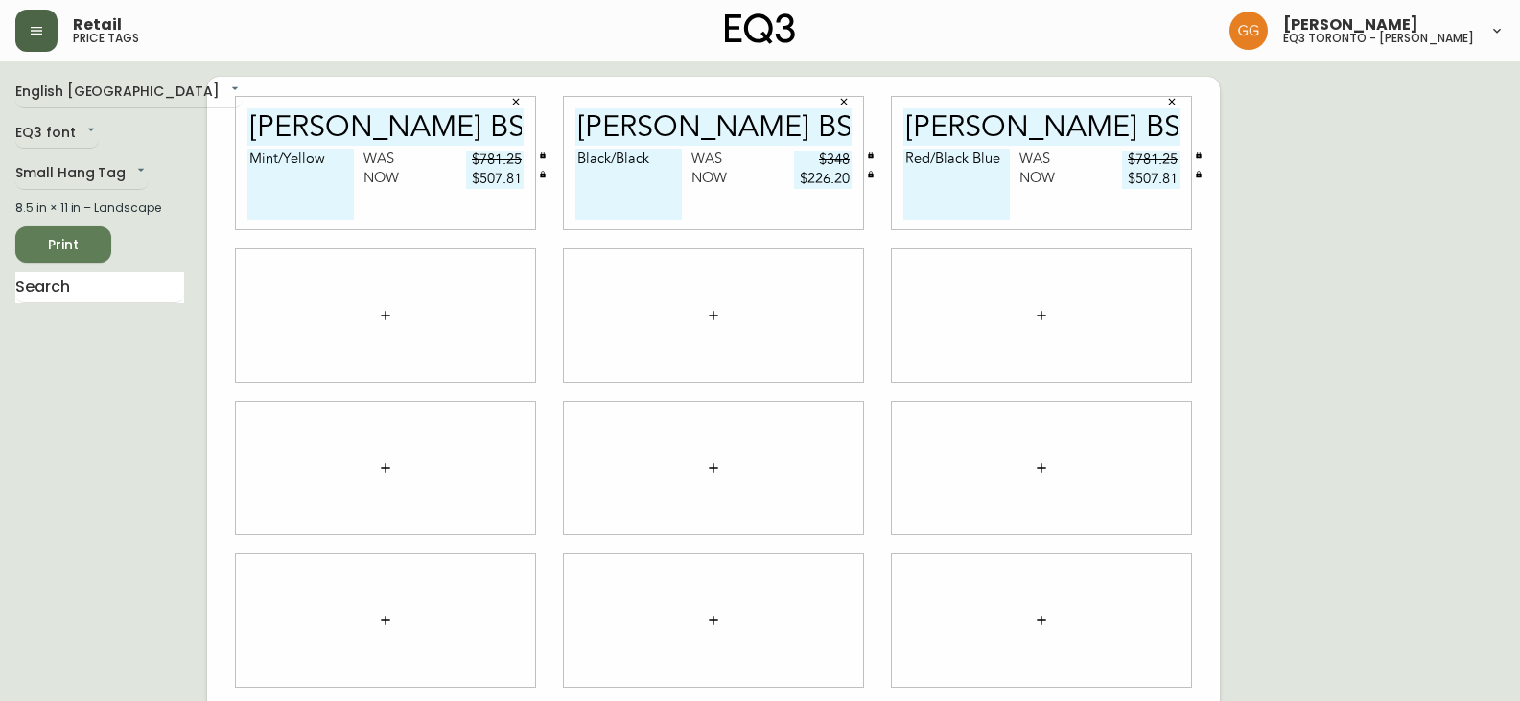
click at [323, 190] on textarea "Mint/Yellow" at bounding box center [300, 184] width 106 height 71
type textarea "Mint/Yellow"
click at [84, 240] on span "Print" at bounding box center [63, 245] width 65 height 24
